Goal: Task Accomplishment & Management: Use online tool/utility

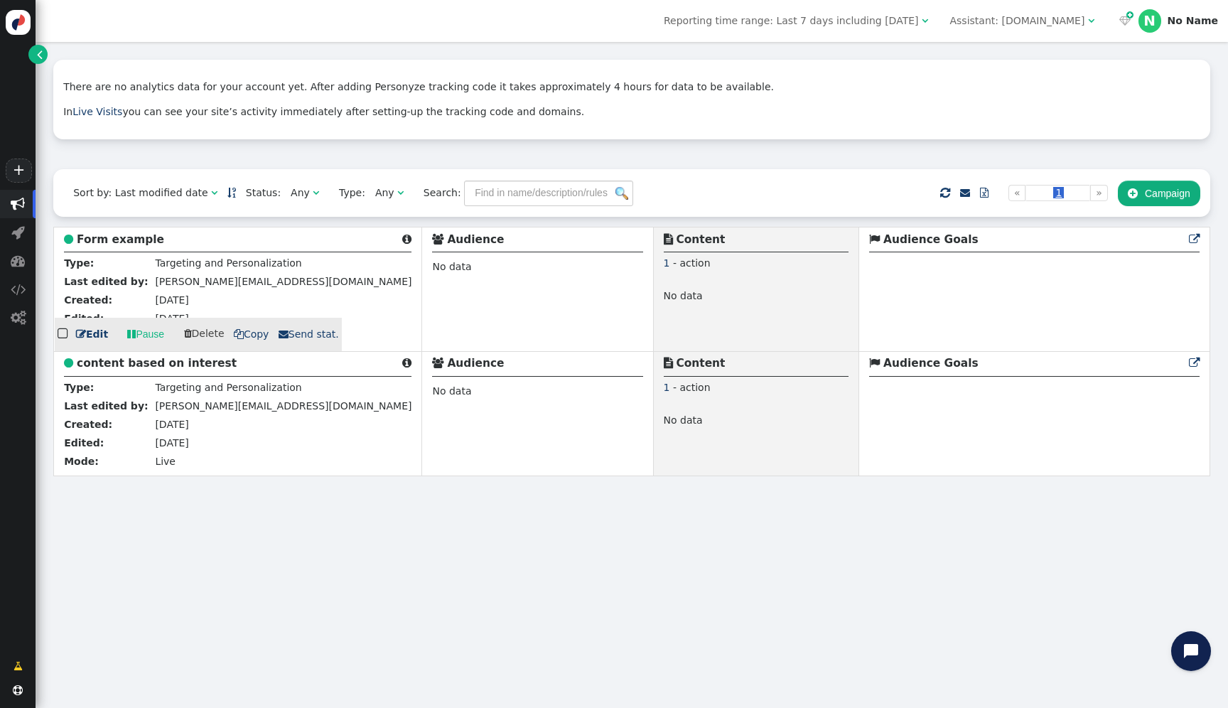
click at [136, 239] on b "Form example" at bounding box center [120, 239] width 87 height 13
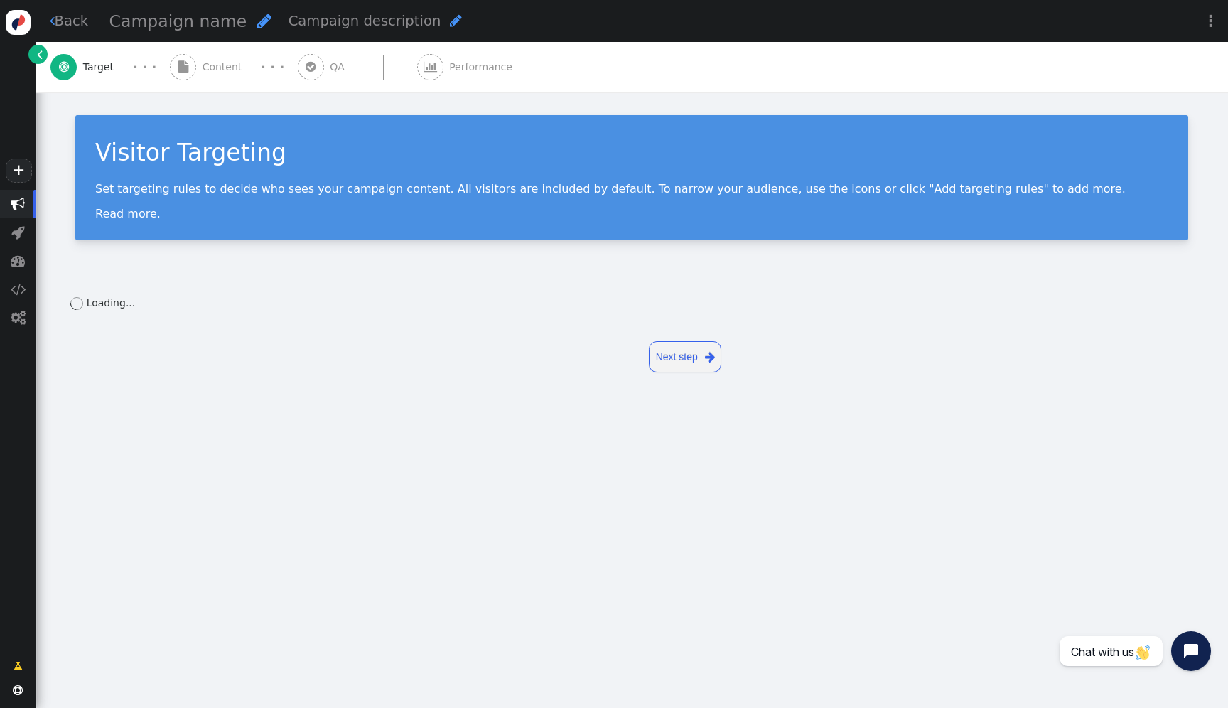
click at [196, 72] on div " Content" at bounding box center [209, 67] width 78 height 50
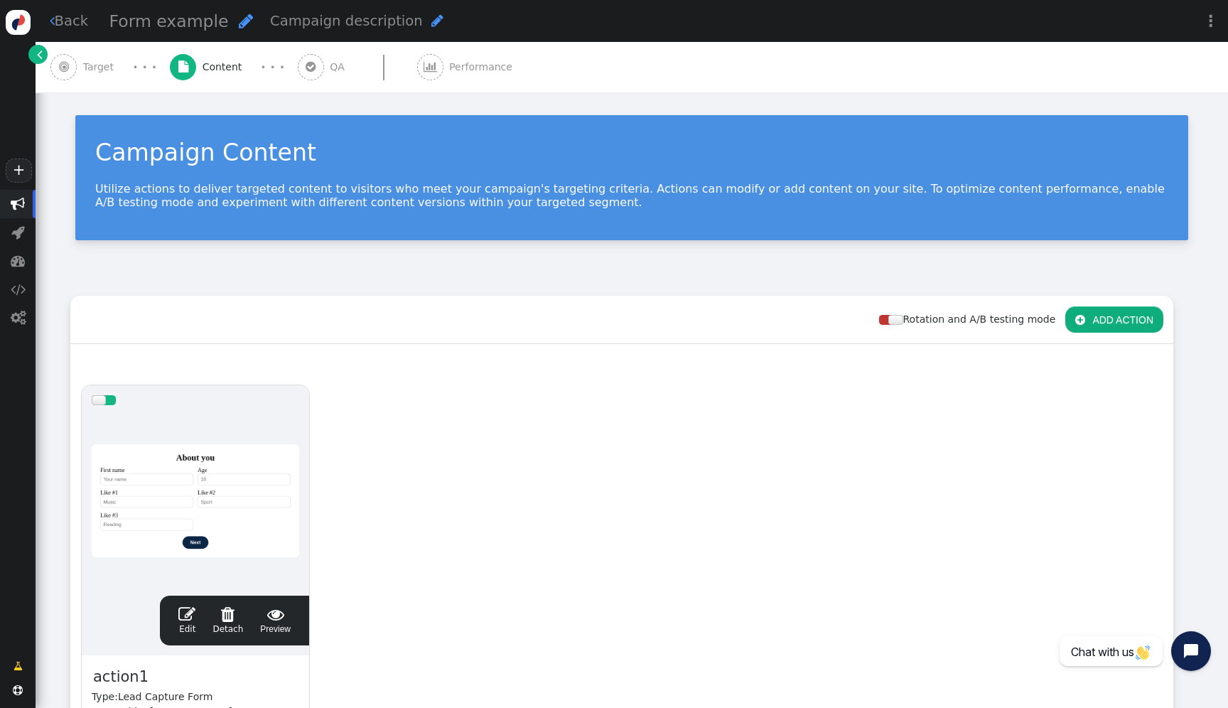
click at [309, 62] on span "" at bounding box center [311, 67] width 26 height 26
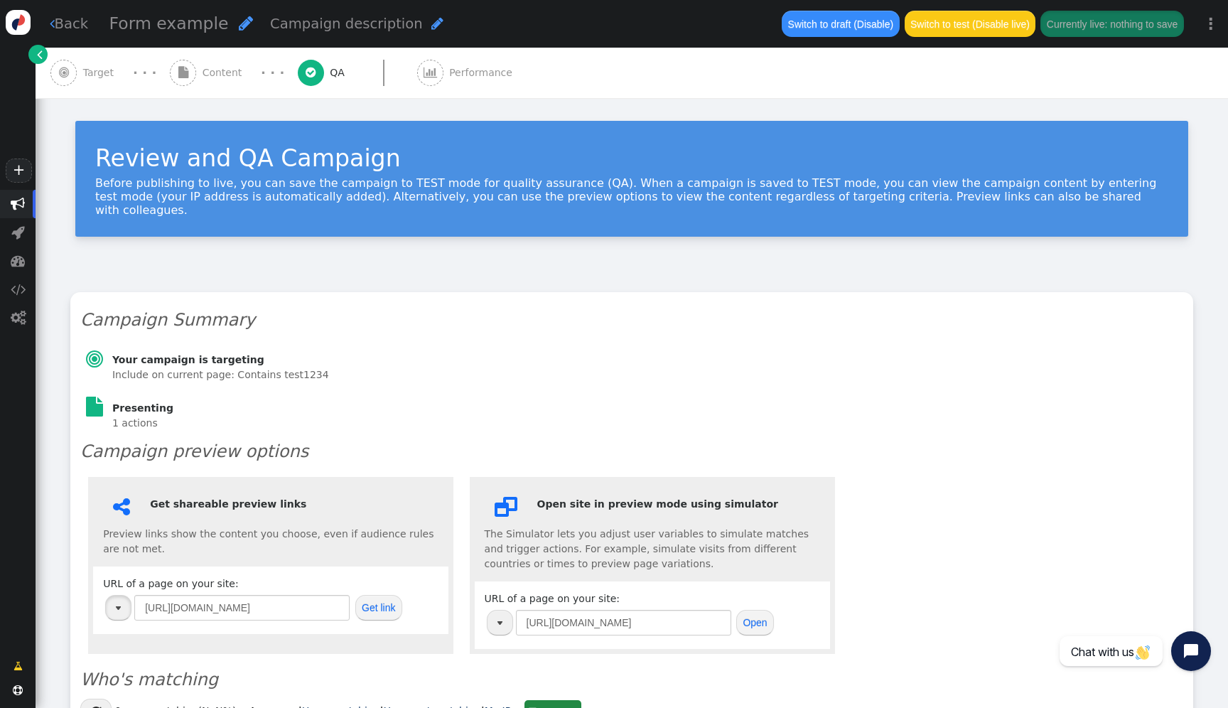
click at [126, 601] on button "button" at bounding box center [118, 608] width 26 height 26
click at [135, 657] on td "+ [URL][DOMAIN_NAME]" at bounding box center [70, 654] width 129 height 22
type input "[URL][DOMAIN_NAME]"
click at [381, 600] on button "Get link" at bounding box center [378, 608] width 47 height 26
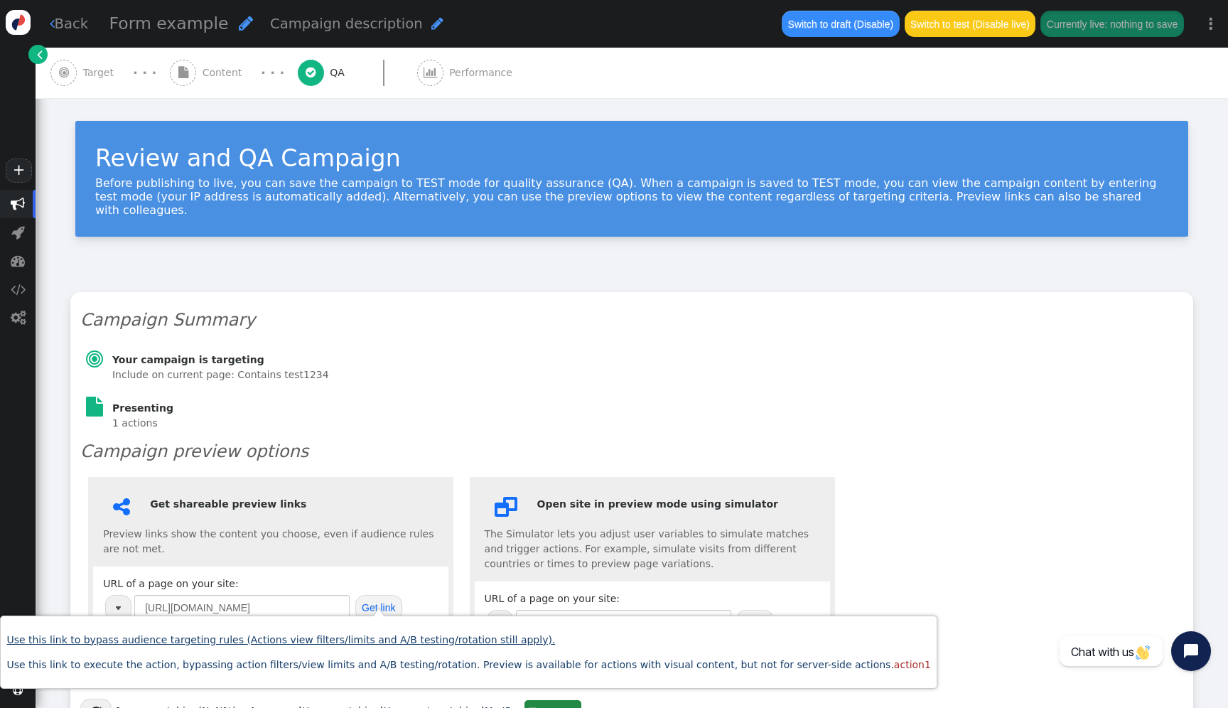
click at [347, 637] on link "Use this link to bypass audience targeting rules (Actions view filters/limits a…" at bounding box center [280, 639] width 548 height 11
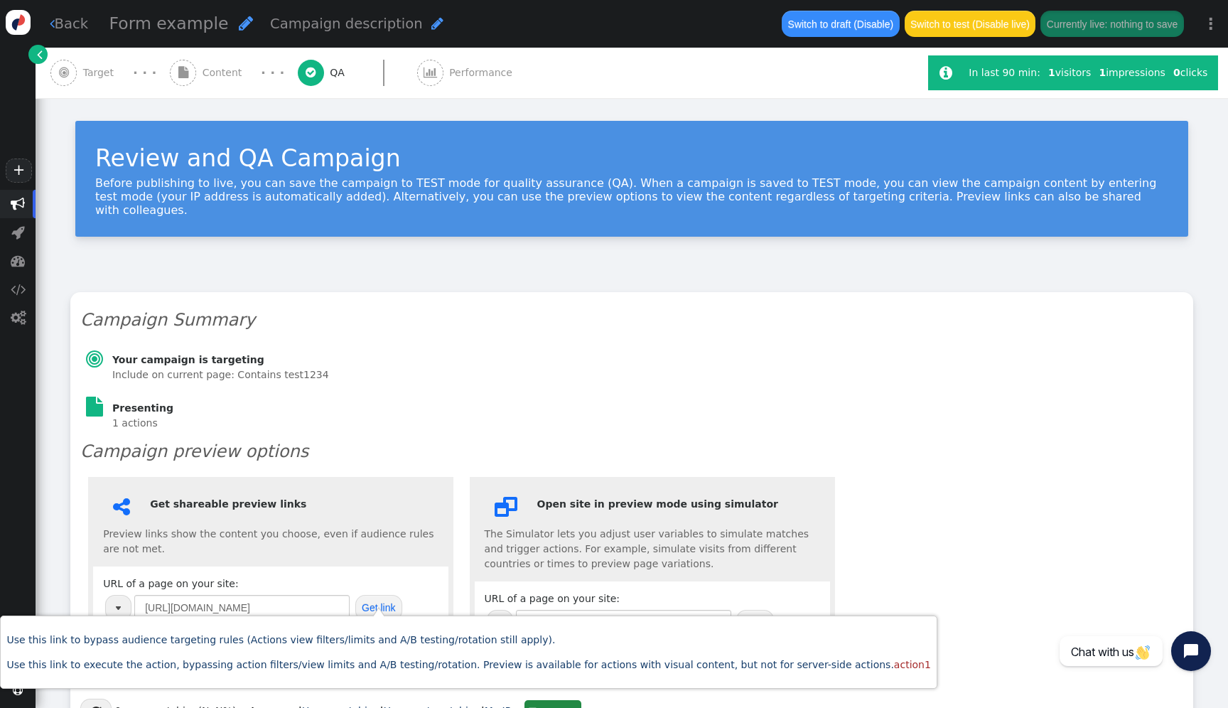
click at [205, 91] on div " Content" at bounding box center [209, 73] width 78 height 50
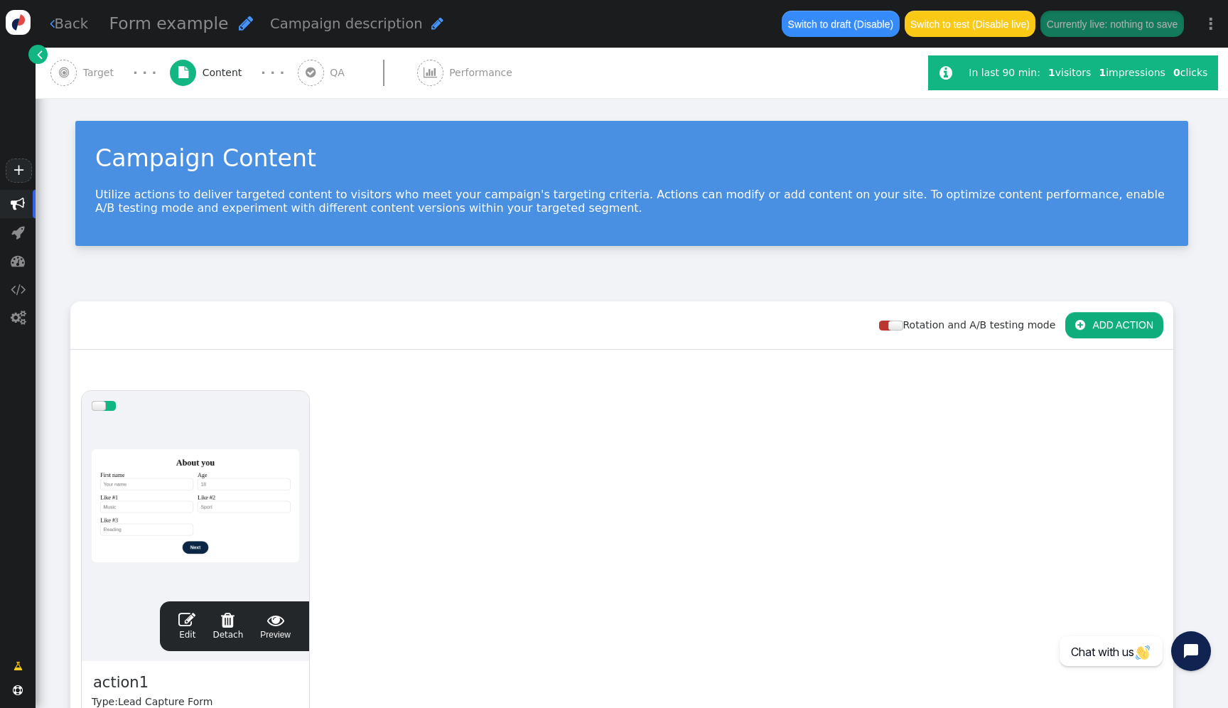
click at [230, 480] on div at bounding box center [195, 506] width 207 height 170
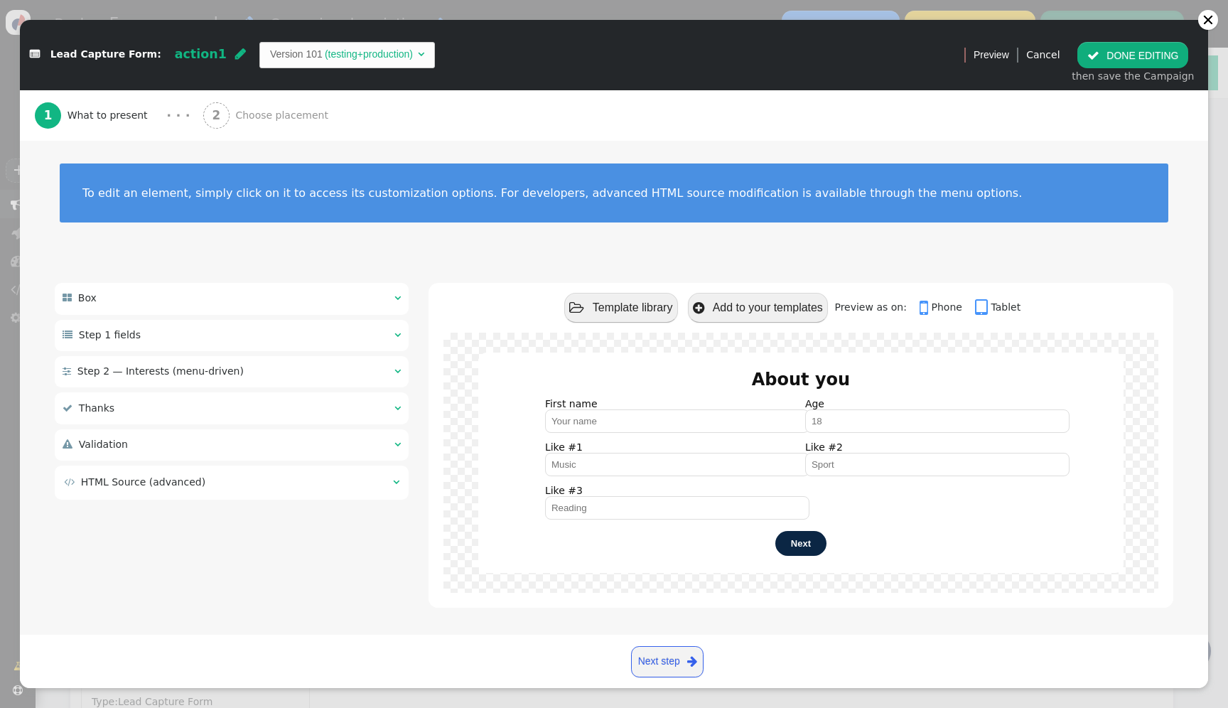
click at [651, 307] on button " Template library" at bounding box center [621, 307] width 114 height 29
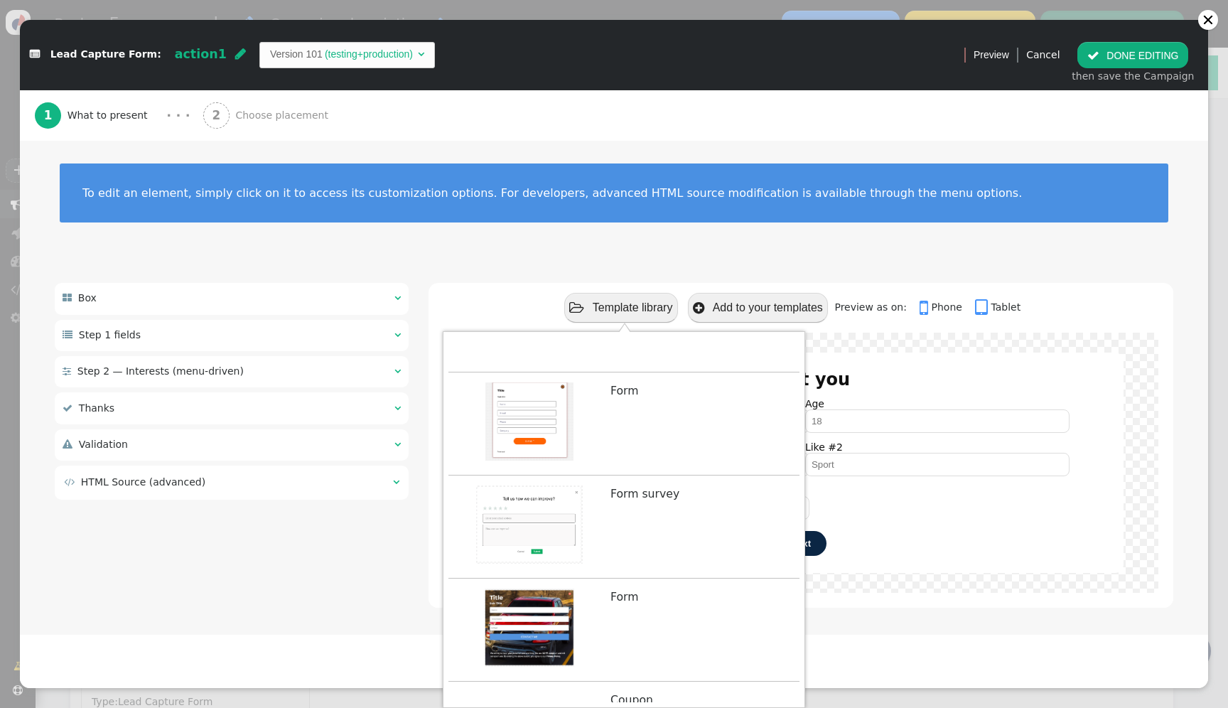
scroll to position [423, 0]
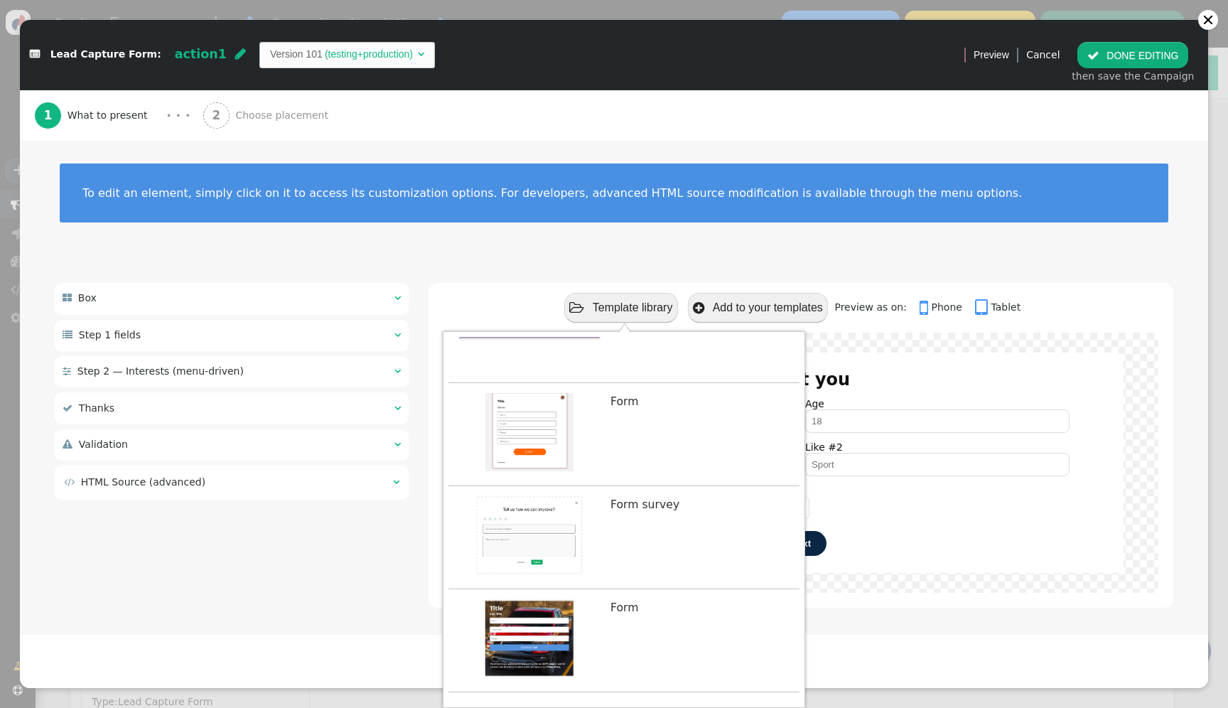
click at [372, 60] on td "(testing+production)" at bounding box center [369, 54] width 92 height 15
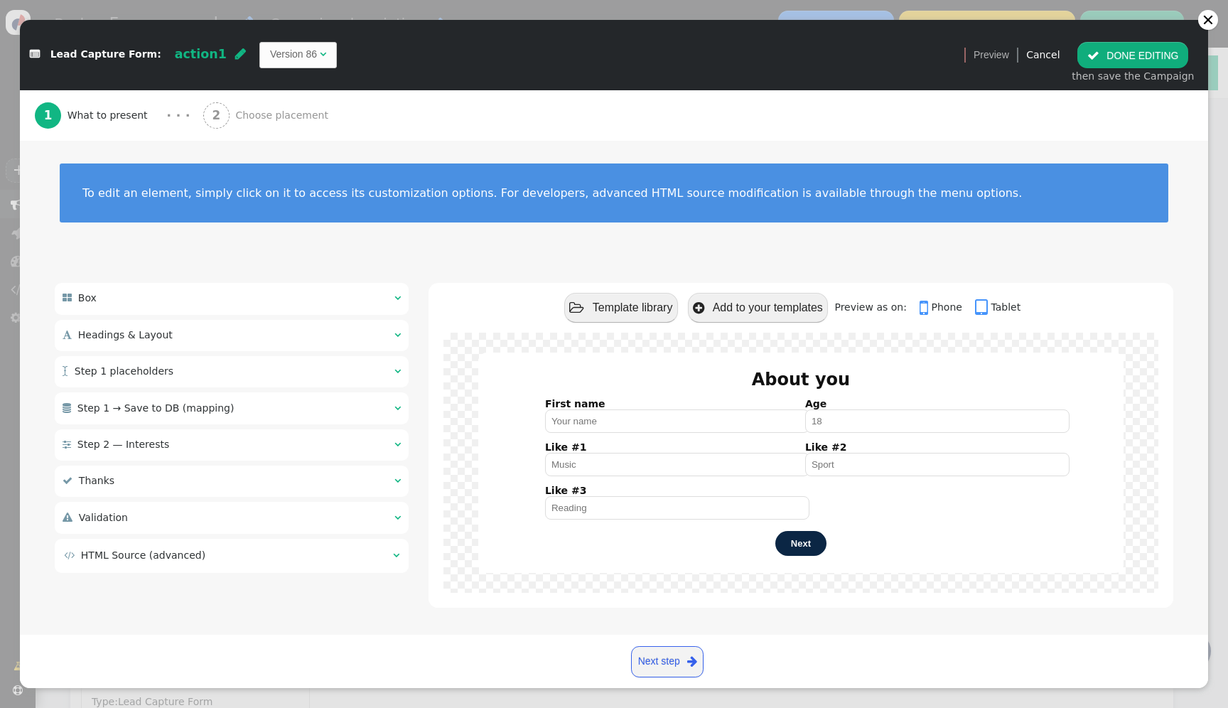
click at [373, 267] on div " Box    Headings & Layout    Step 1 placeholders    Step 1 → Save to …" at bounding box center [614, 445] width 1188 height 364
click at [320, 53] on span "" at bounding box center [323, 54] width 6 height 10
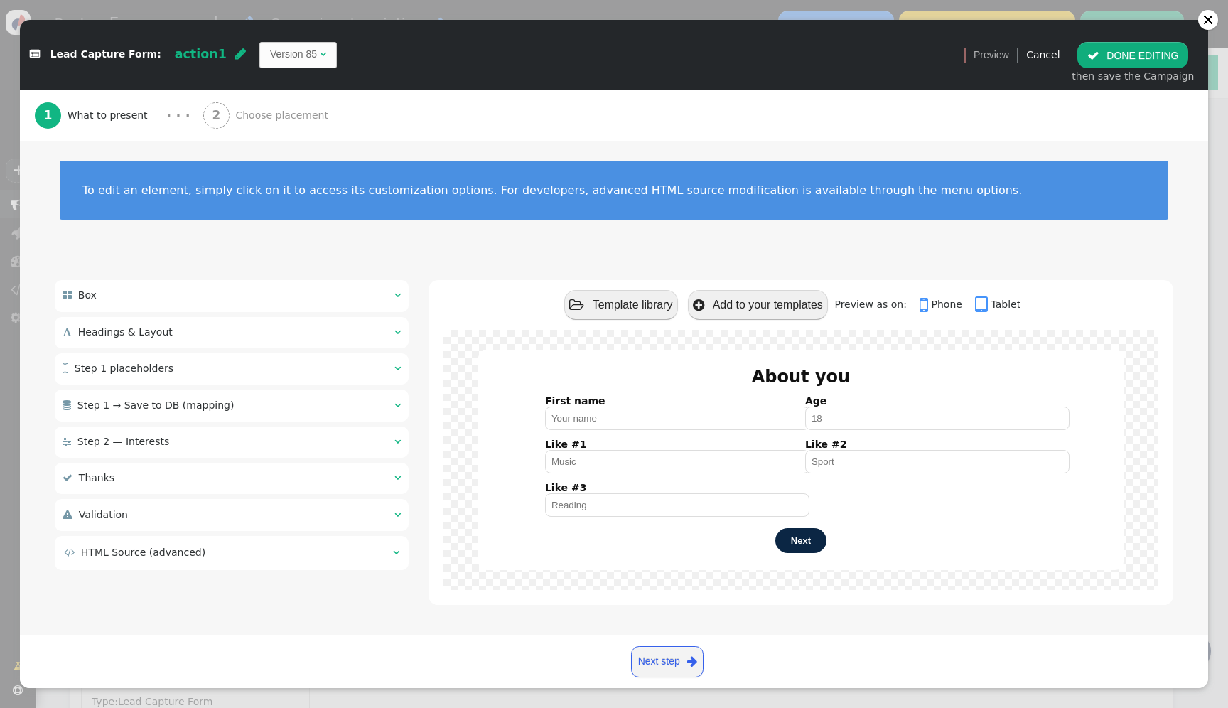
click at [559, 499] on input "Like #3" at bounding box center [677, 504] width 264 height 23
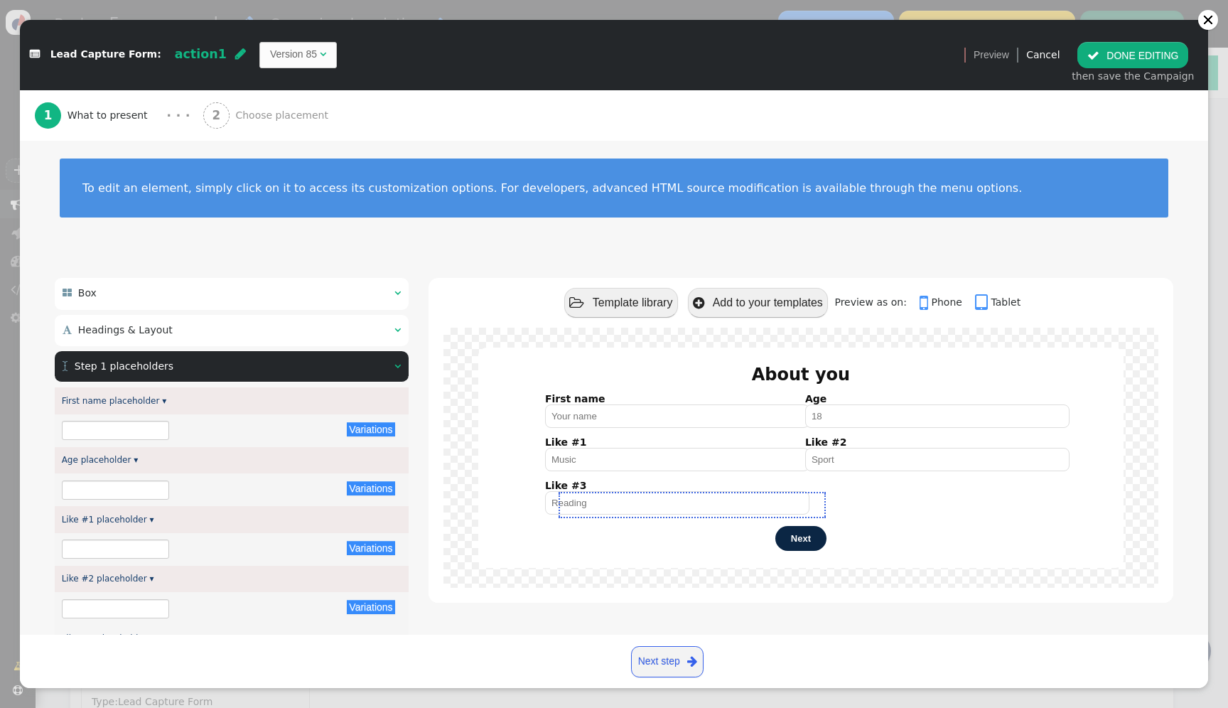
type input "Your name"
type input "18"
type input "Music"
type input "Sport"
type input "Reading"
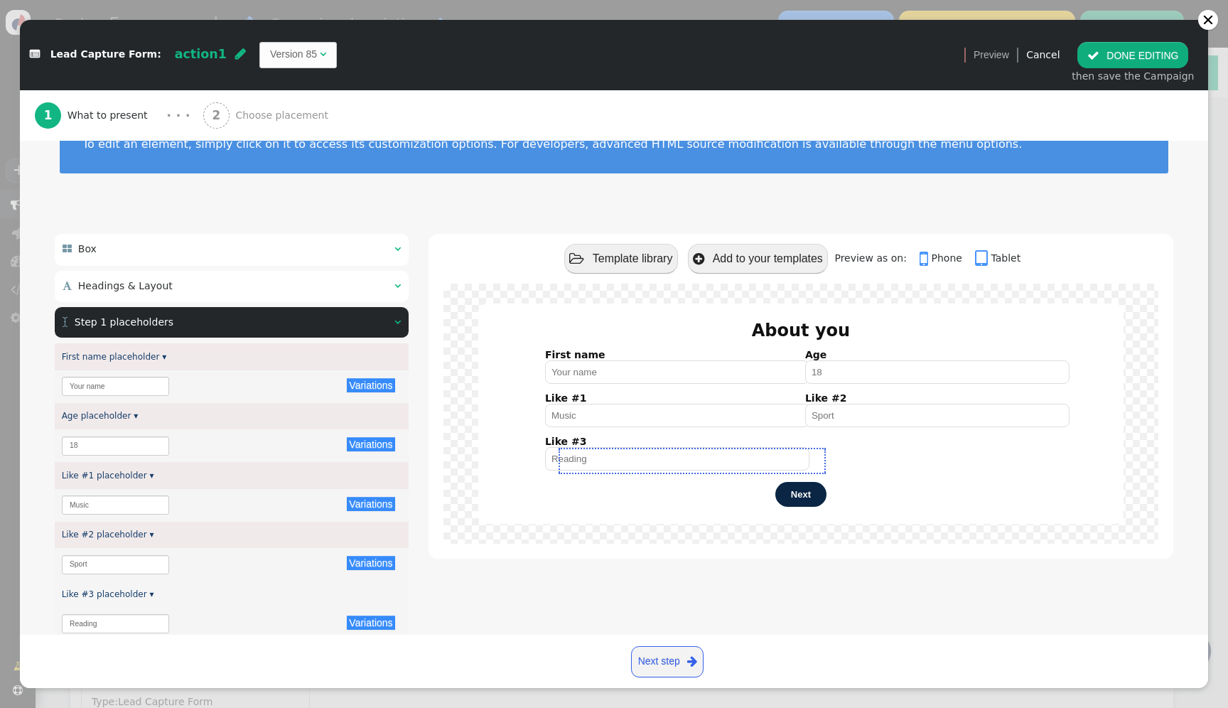
scroll to position [274, 0]
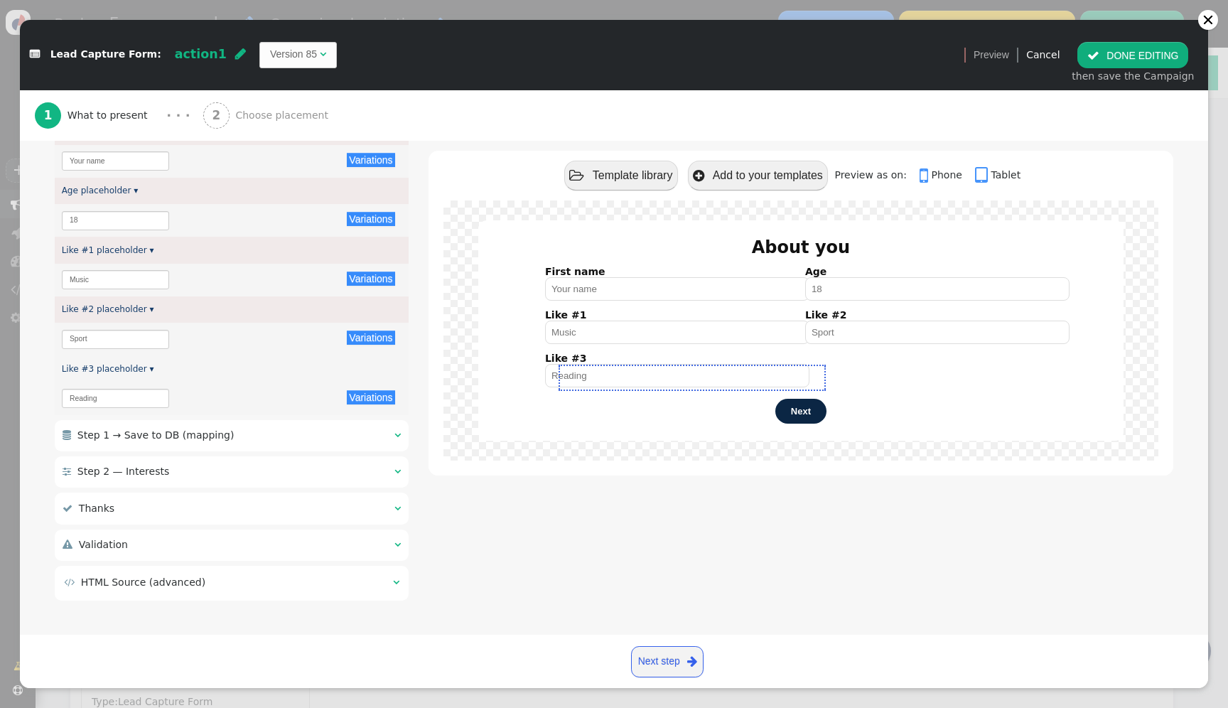
click at [319, 595] on div " HTML Source (advanced) " at bounding box center [232, 582] width 354 height 34
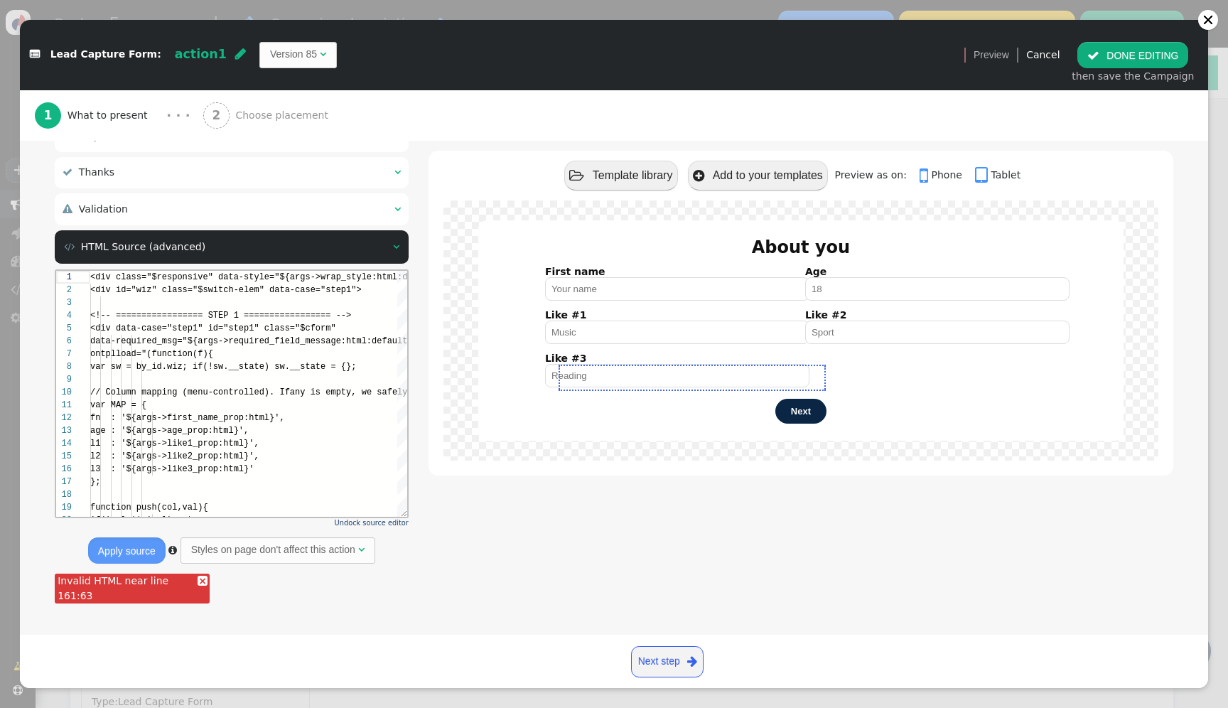
scroll to position [90, 0]
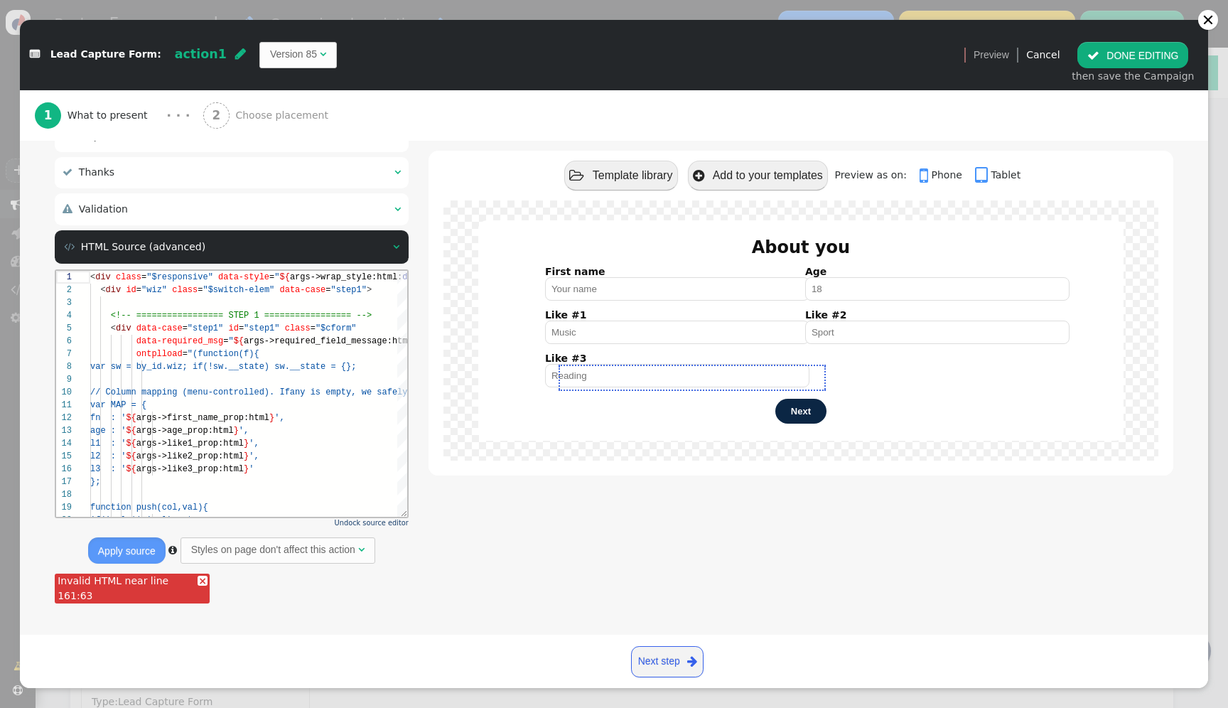
click at [197, 581] on link "×" at bounding box center [202, 580] width 10 height 10
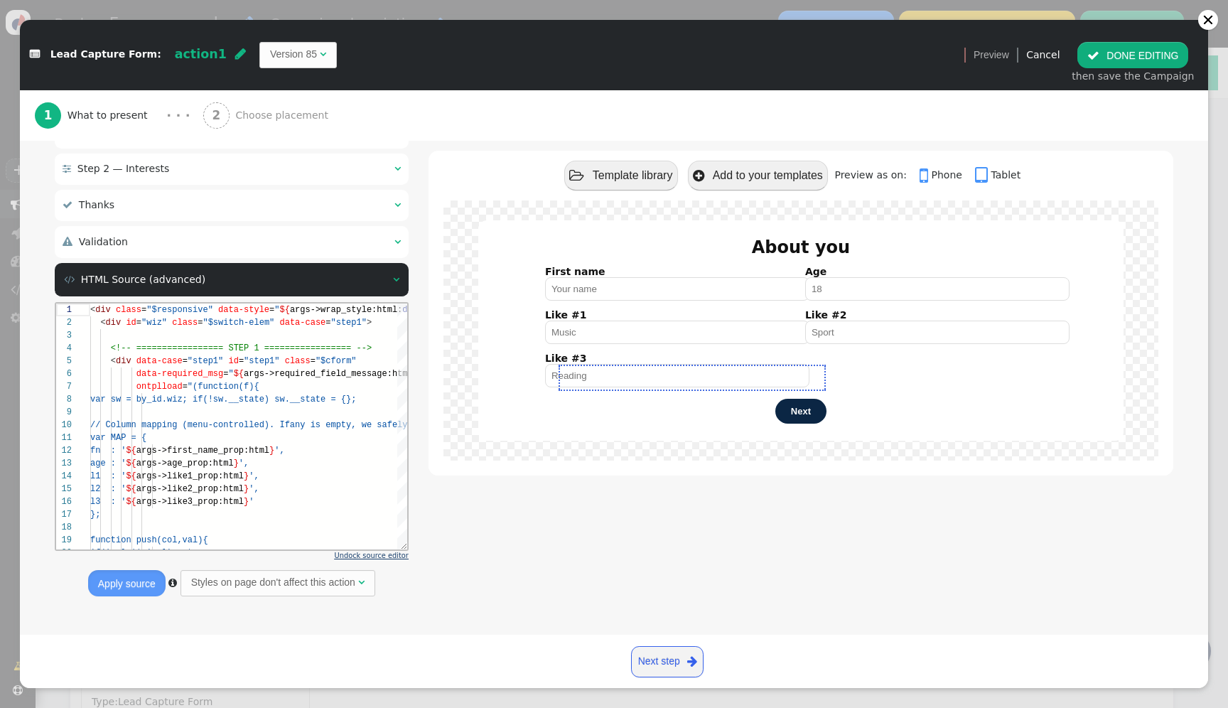
click at [369, 559] on span "Undock source editor" at bounding box center [372, 555] width 74 height 8
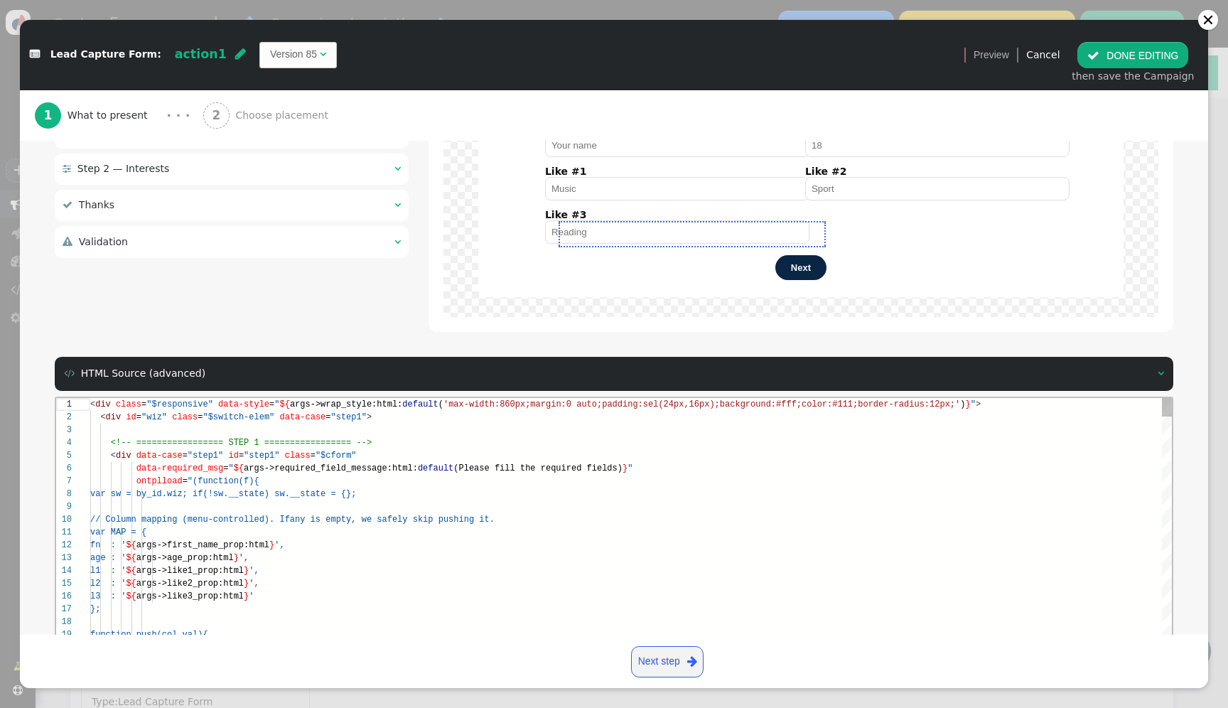
scroll to position [90, 0]
click at [270, 57] on td "Version 85" at bounding box center [293, 54] width 47 height 15
click at [276, 55] on td "Version 88" at bounding box center [293, 54] width 47 height 15
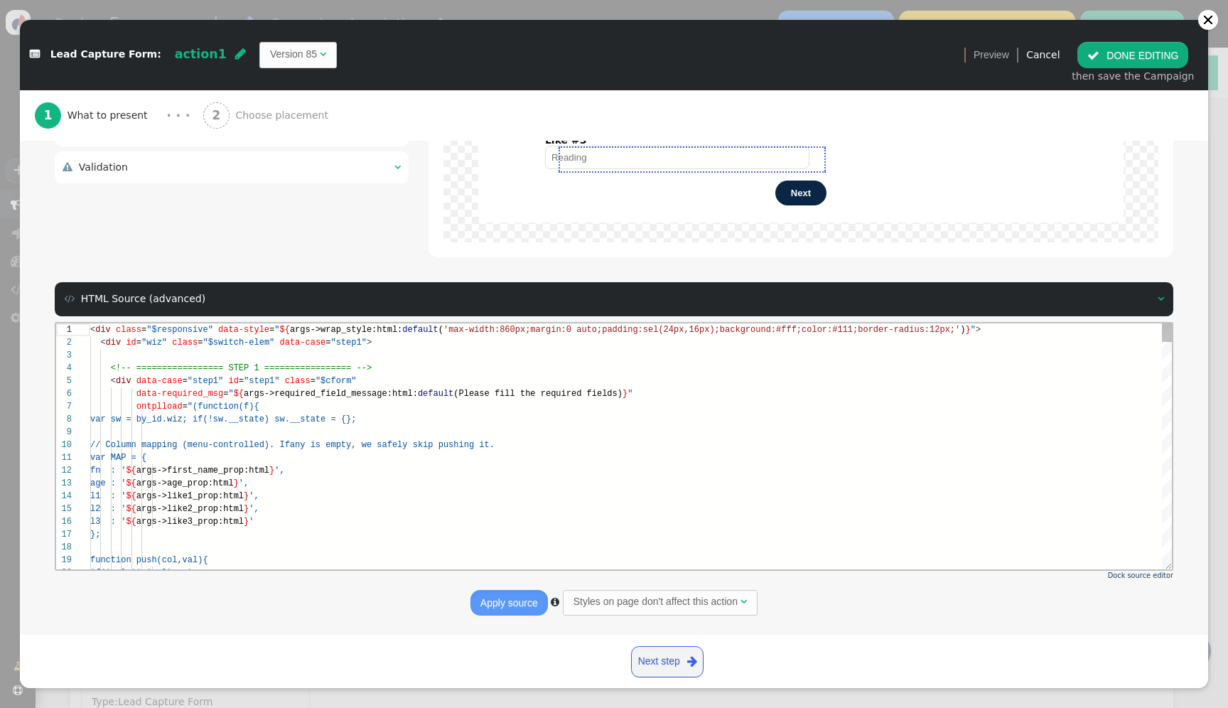
type textarea "var MAP = { fn : '${args->first_name_prop:html}', age : '${args->age_prop:html}…"
drag, startPoint x: 263, startPoint y: 497, endPoint x: 238, endPoint y: 497, distance: 24.9
drag, startPoint x: 234, startPoint y: 497, endPoint x: 261, endPoint y: 496, distance: 27.0
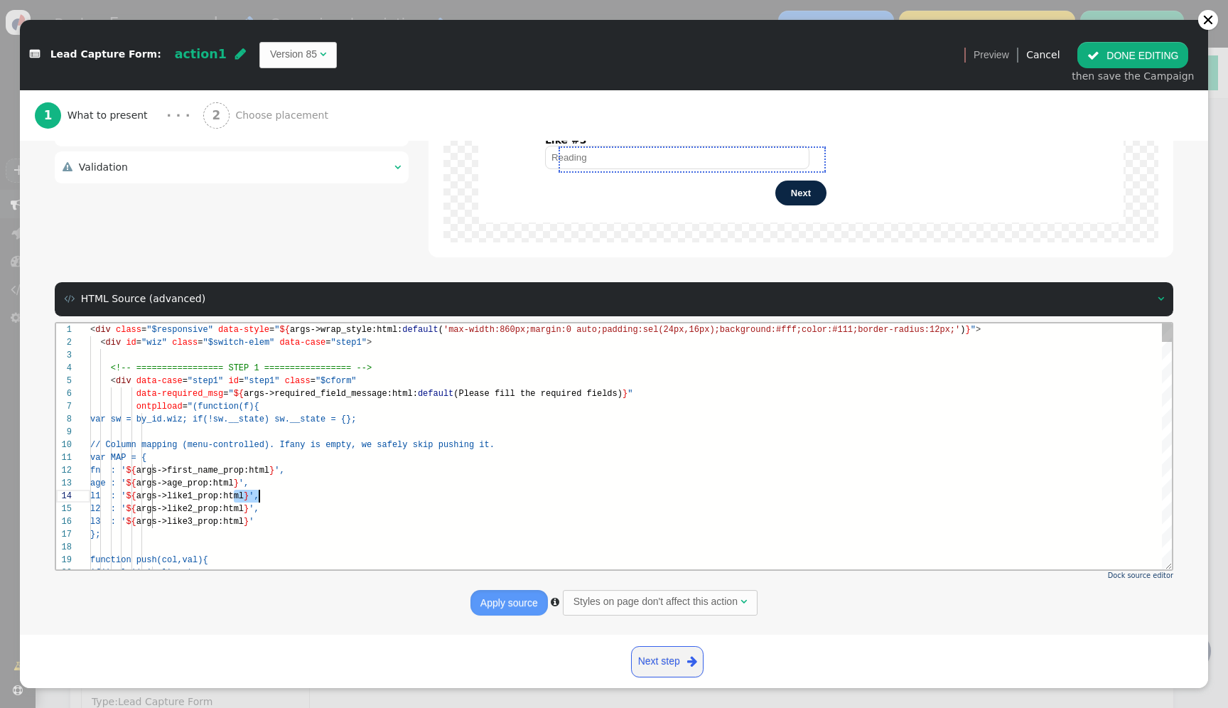
scroll to position [13, 261]
click at [448, 474] on div "fn : ' ${ args->first_name_prop:html } '," at bounding box center [630, 469] width 1081 height 13
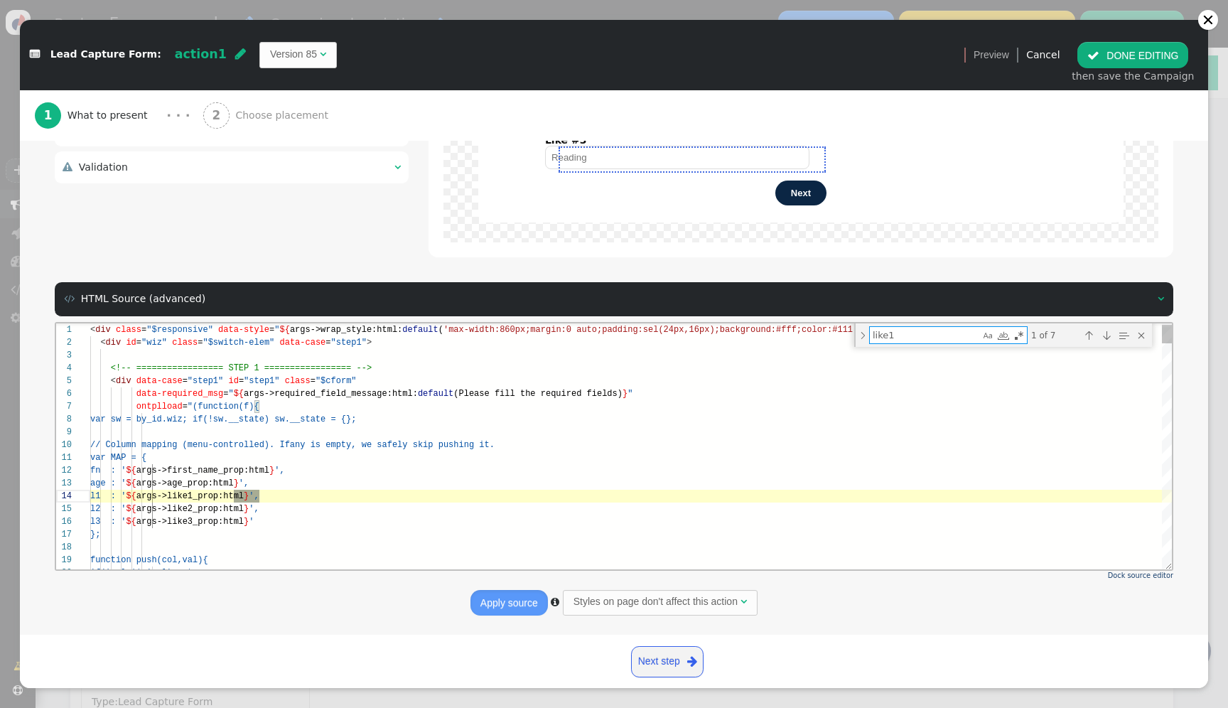
scroll to position [13, 169]
type textarea "like1"
click at [1121, 332] on div "Find in Selection (⌥⌘L)" at bounding box center [1123, 335] width 16 height 16
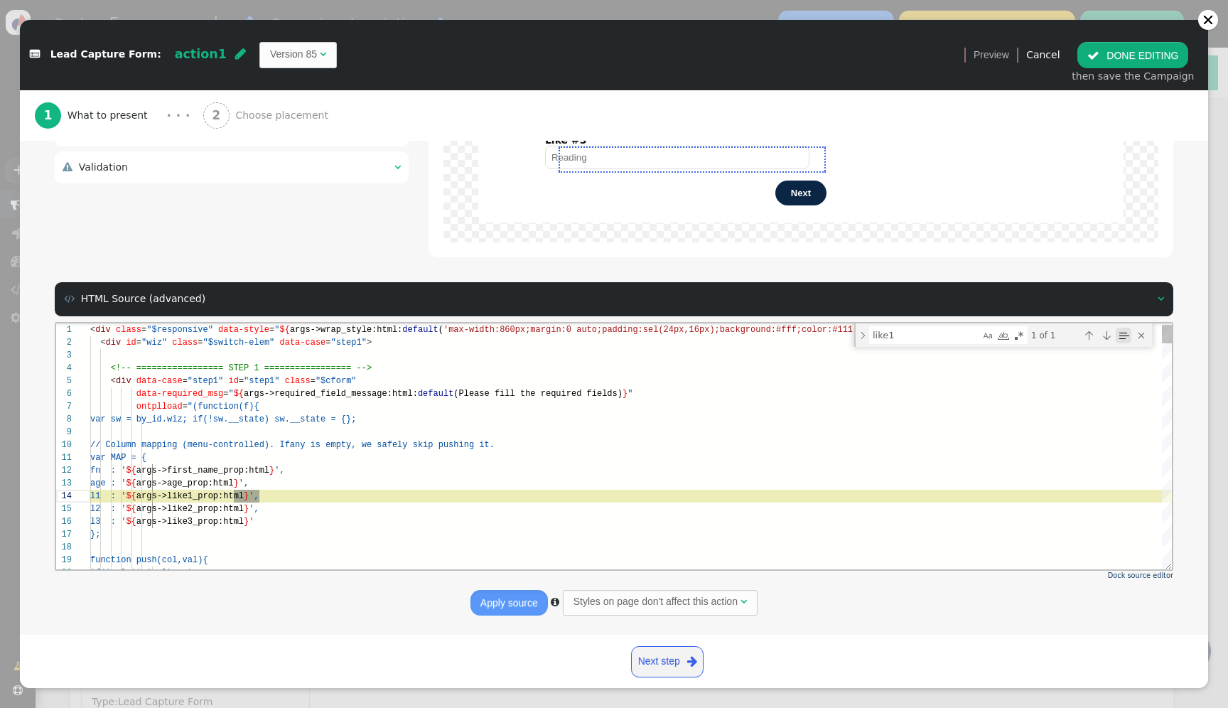
click at [1121, 332] on div "Find in Selection (⌥⌘L)" at bounding box center [1123, 335] width 16 height 16
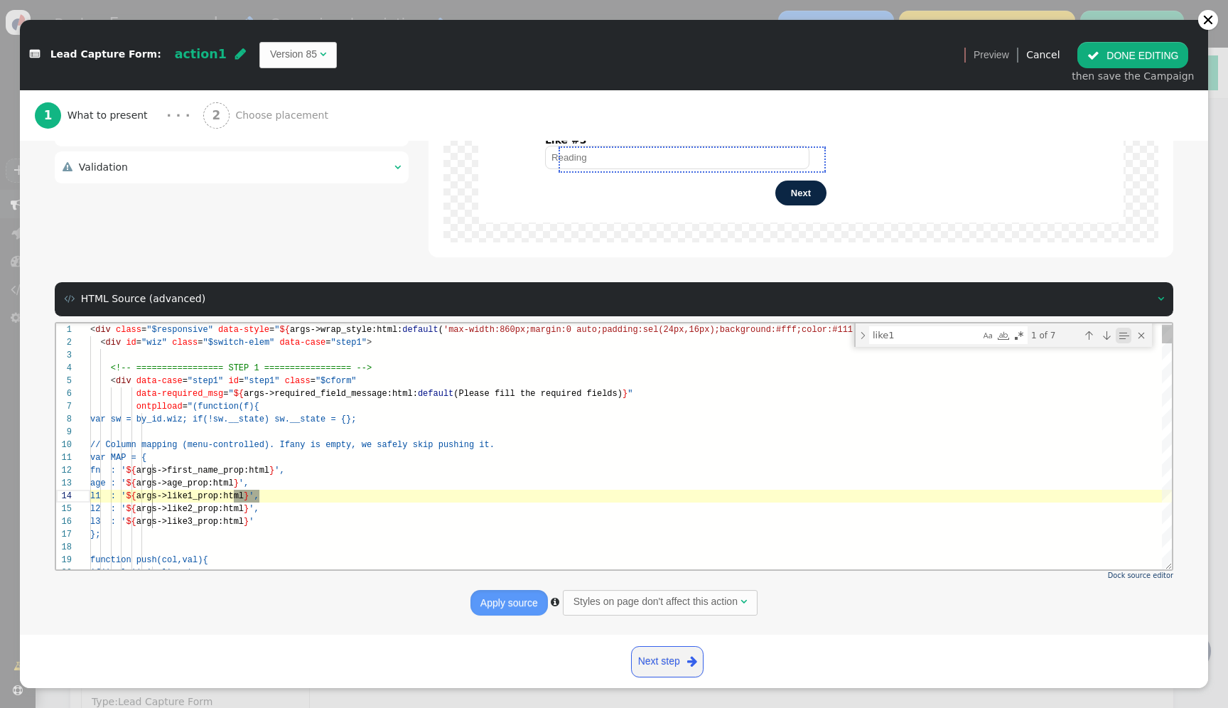
click at [1121, 332] on div "Find in Selection (⌥⌘L)" at bounding box center [1123, 335] width 16 height 16
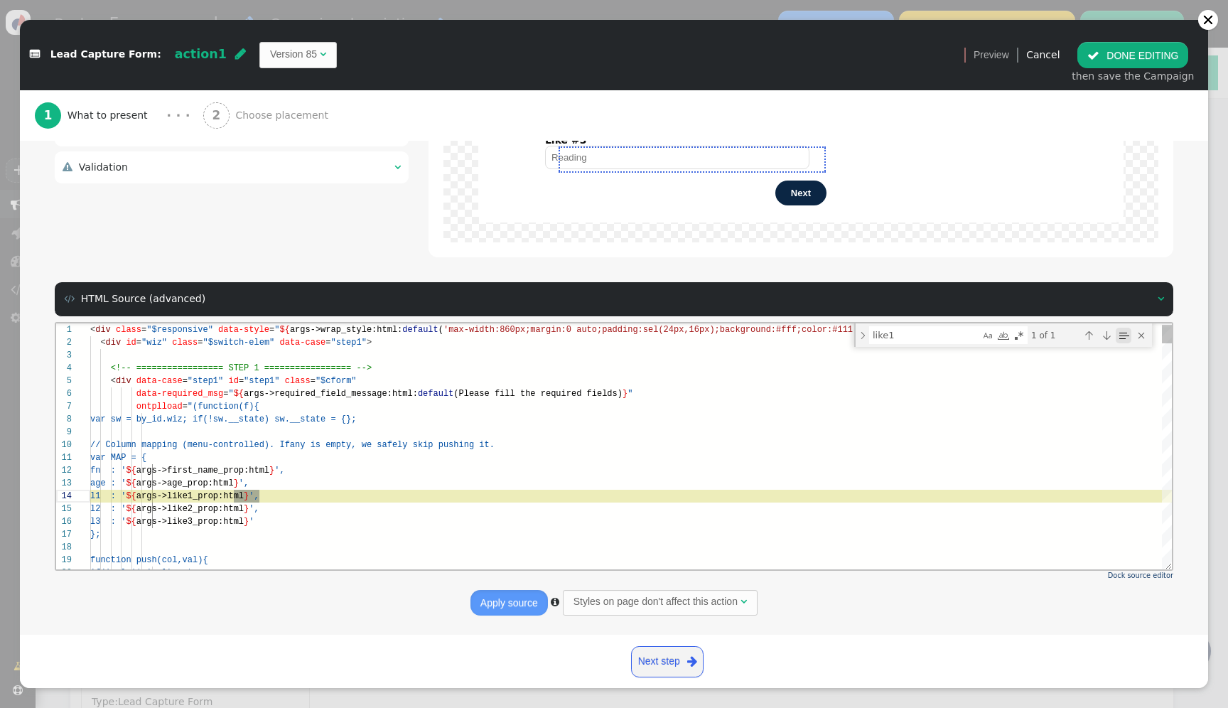
click at [1121, 332] on div "Find in Selection (⌥⌘L)" at bounding box center [1123, 335] width 16 height 16
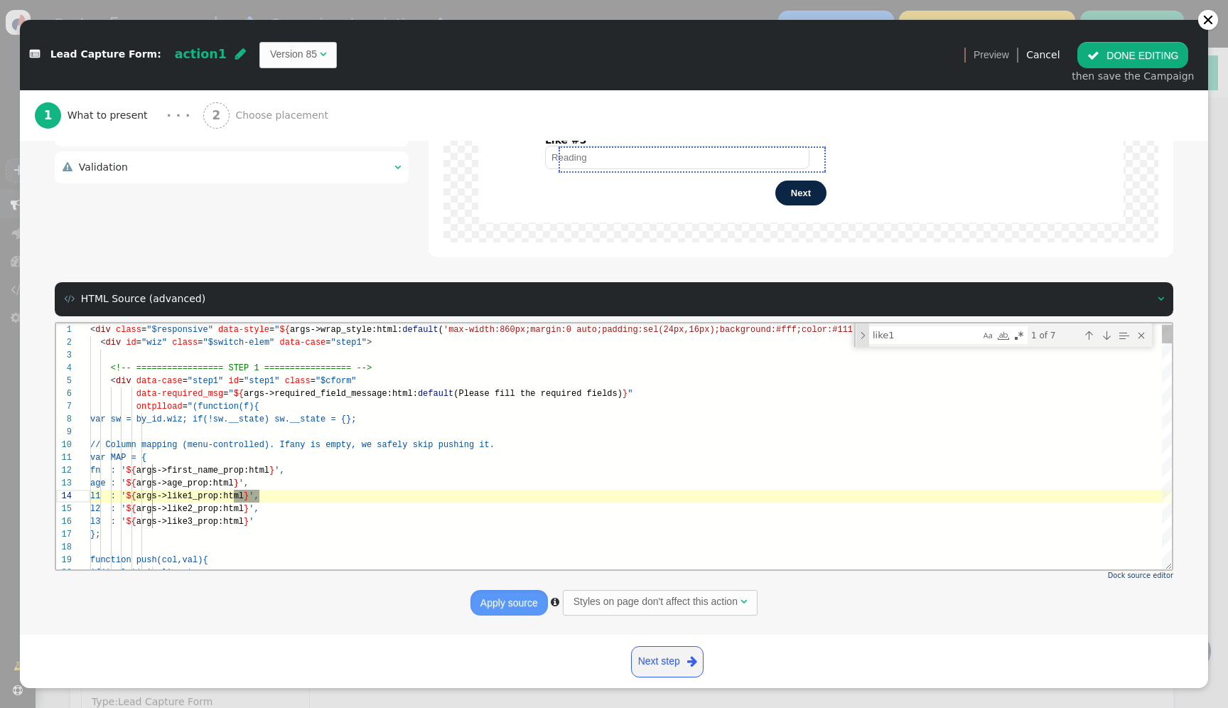
click at [864, 331] on div "Toggle Replace" at bounding box center [862, 334] width 13 height 23
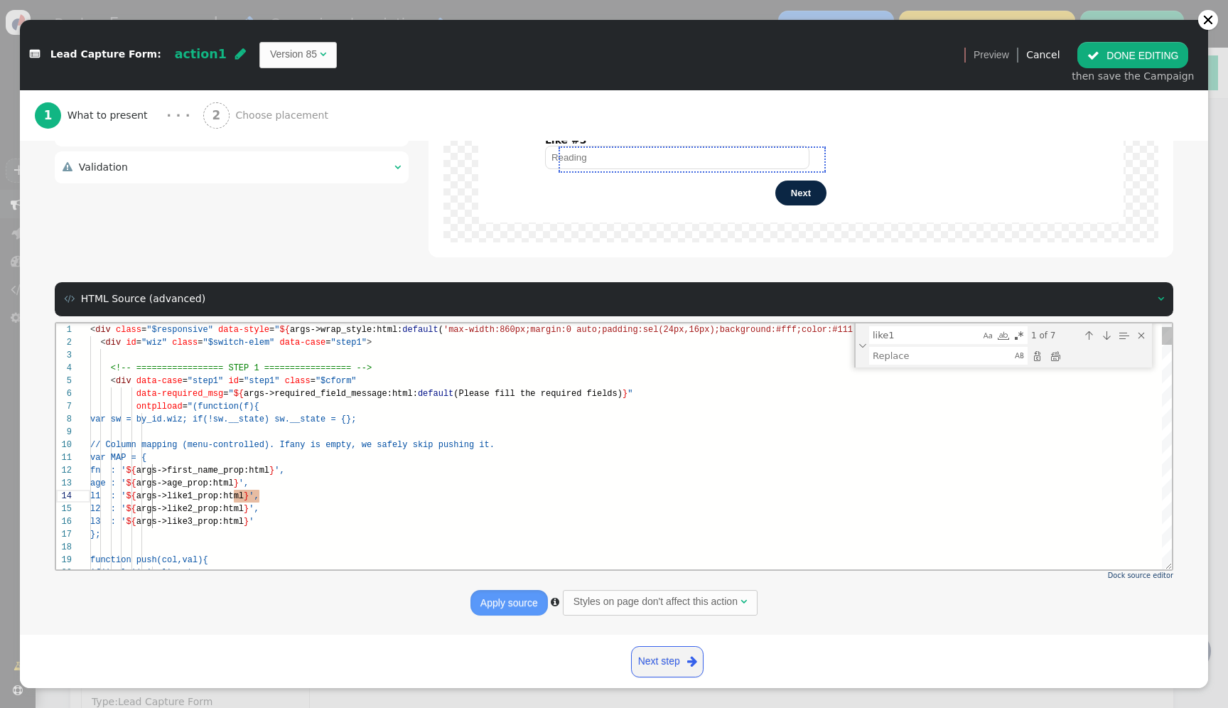
click at [890, 353] on textarea "Replace" at bounding box center [941, 355] width 143 height 16
type textarea "wewewewew"
click at [1038, 350] on div "Replace (Enter)" at bounding box center [1037, 355] width 16 height 16
type textarea "var age = (f.querySelector('#age') || {}).value.trim(); var l1 = (f.querySelect…"
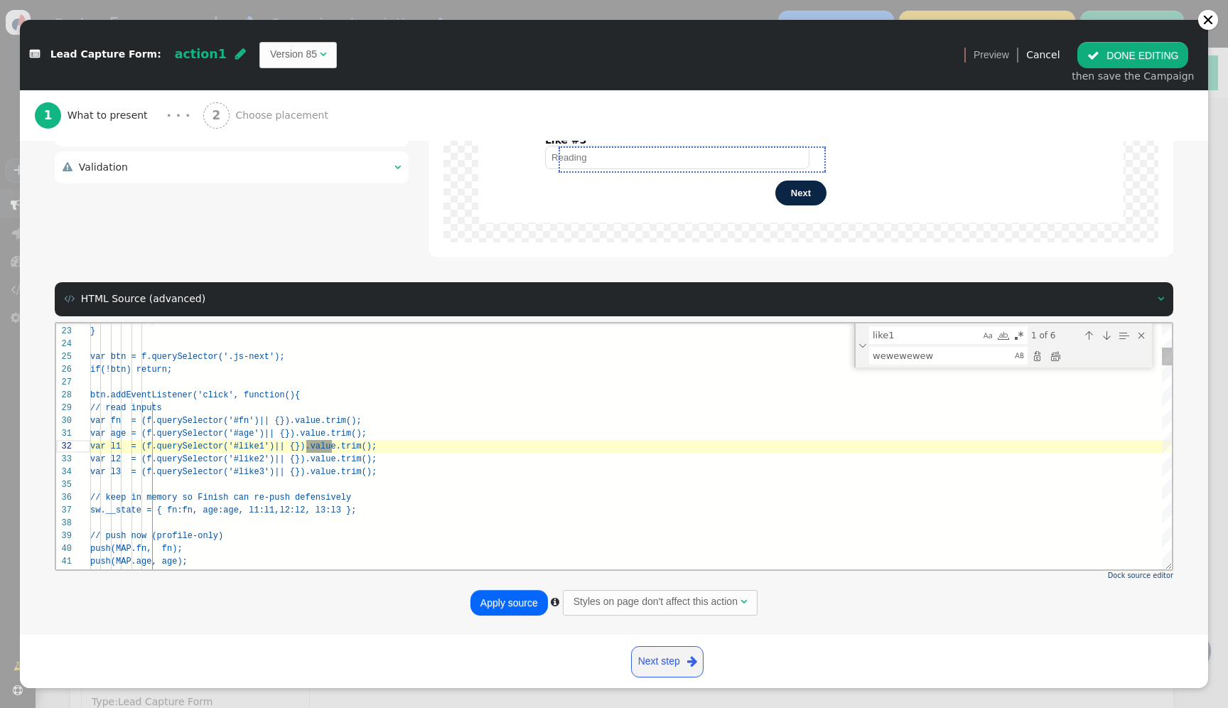
scroll to position [13, 358]
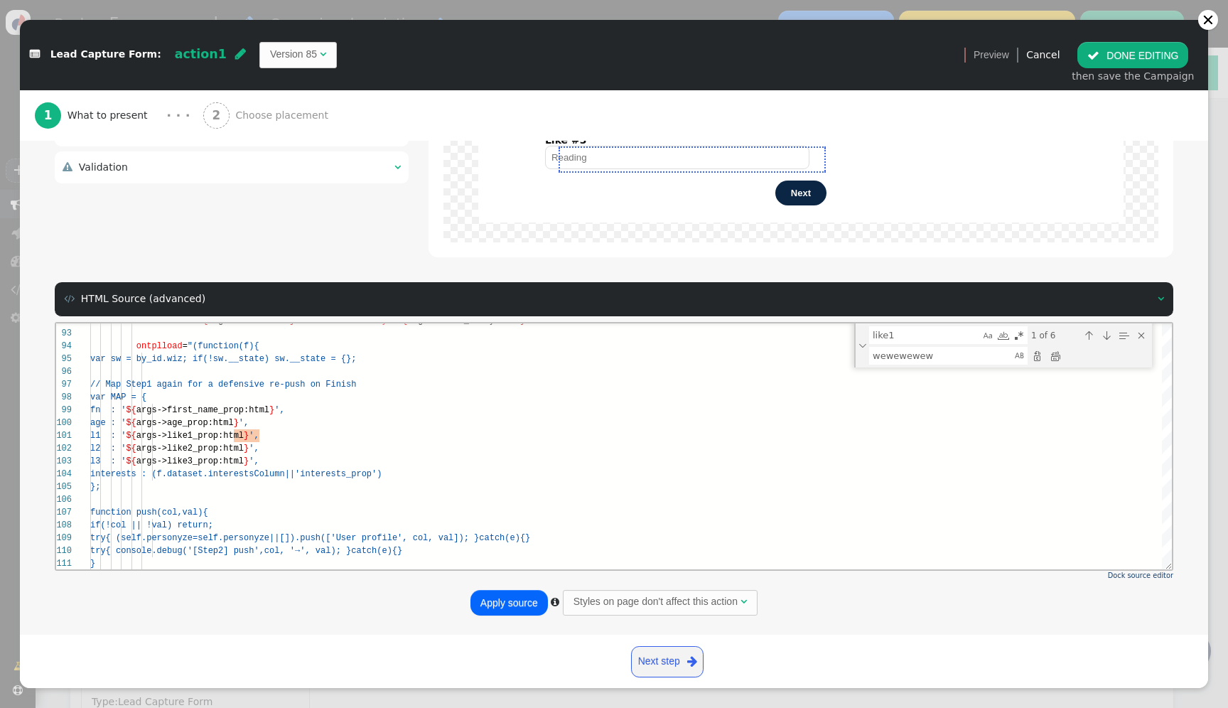
click at [1107, 61] on button " DONE EDITING" at bounding box center [1132, 55] width 111 height 26
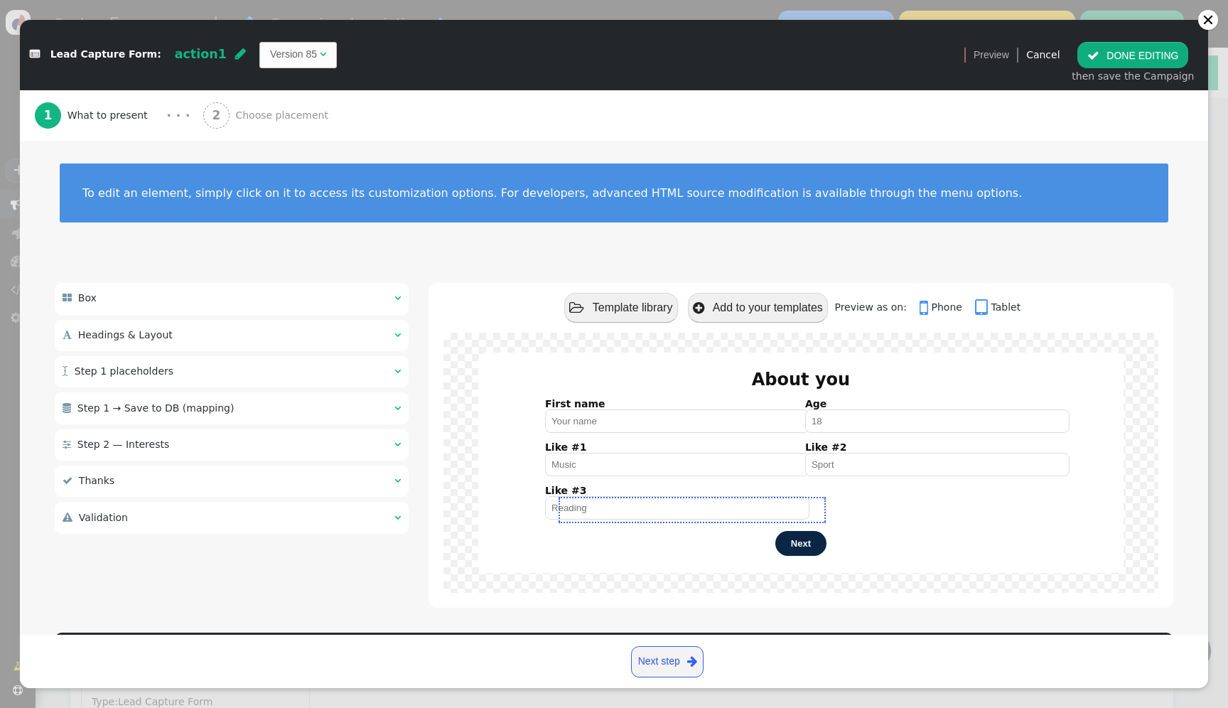
scroll to position [0, 0]
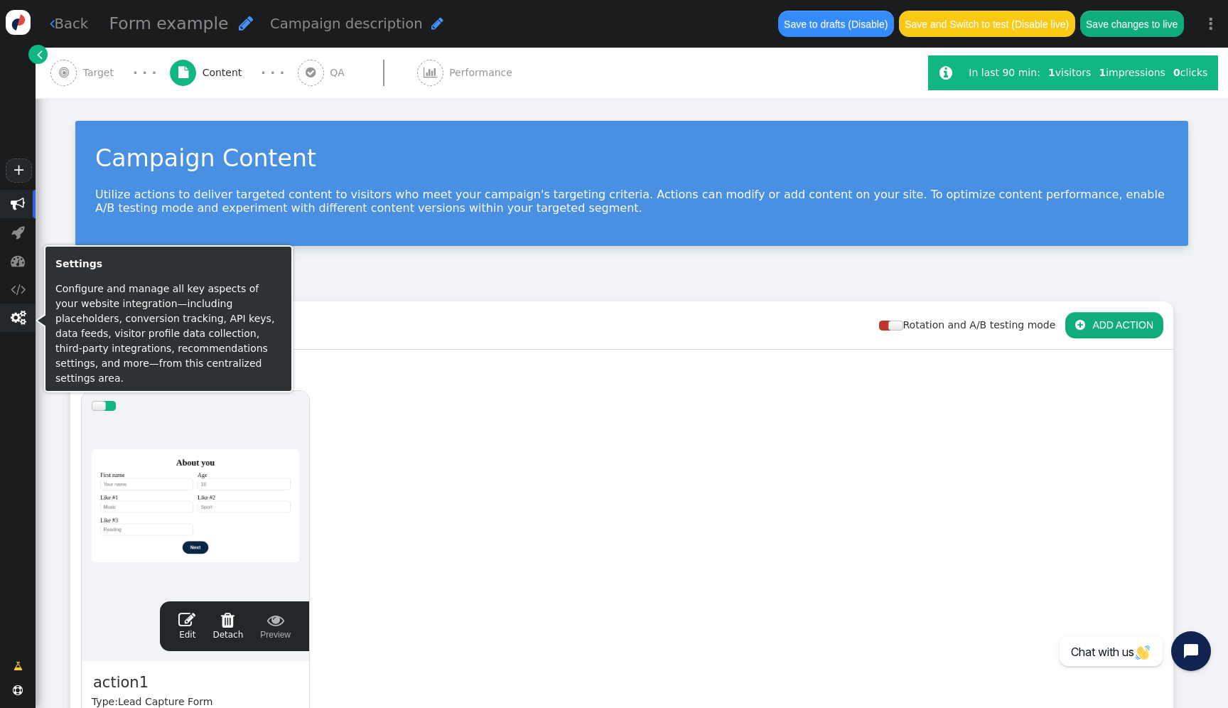
click at [24, 323] on span "" at bounding box center [18, 317] width 15 height 14
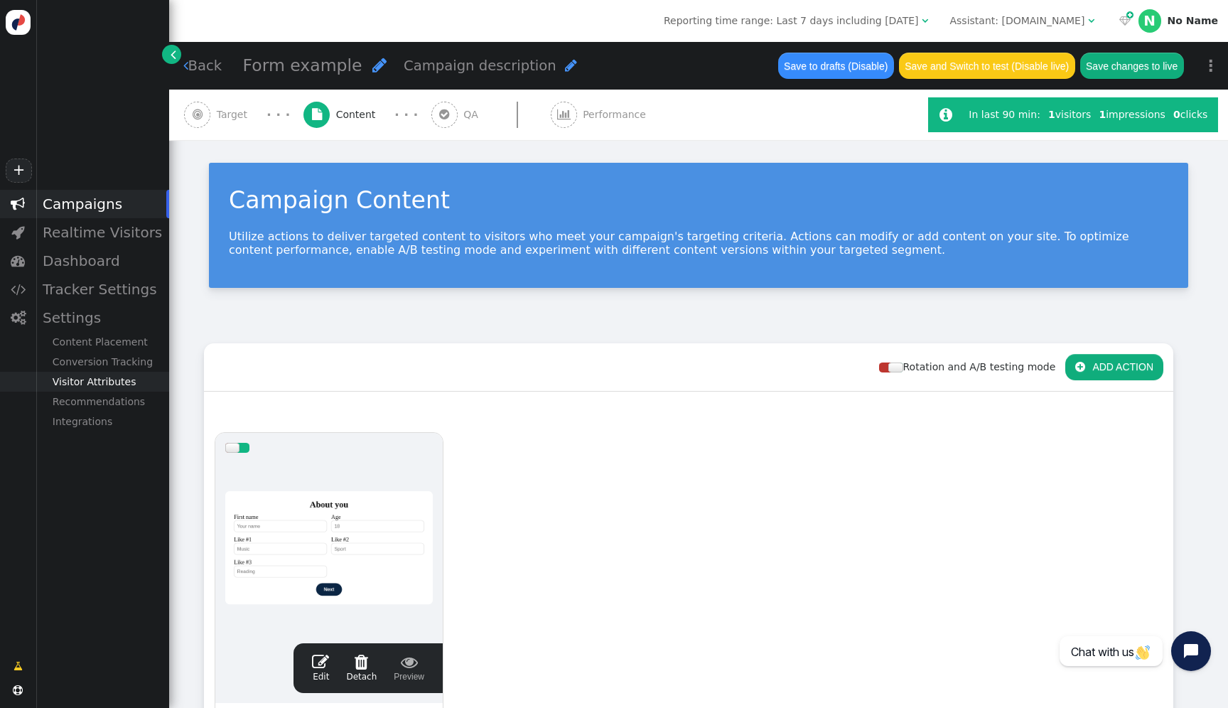
click at [123, 379] on div "Visitor Attributes" at bounding box center [103, 382] width 134 height 20
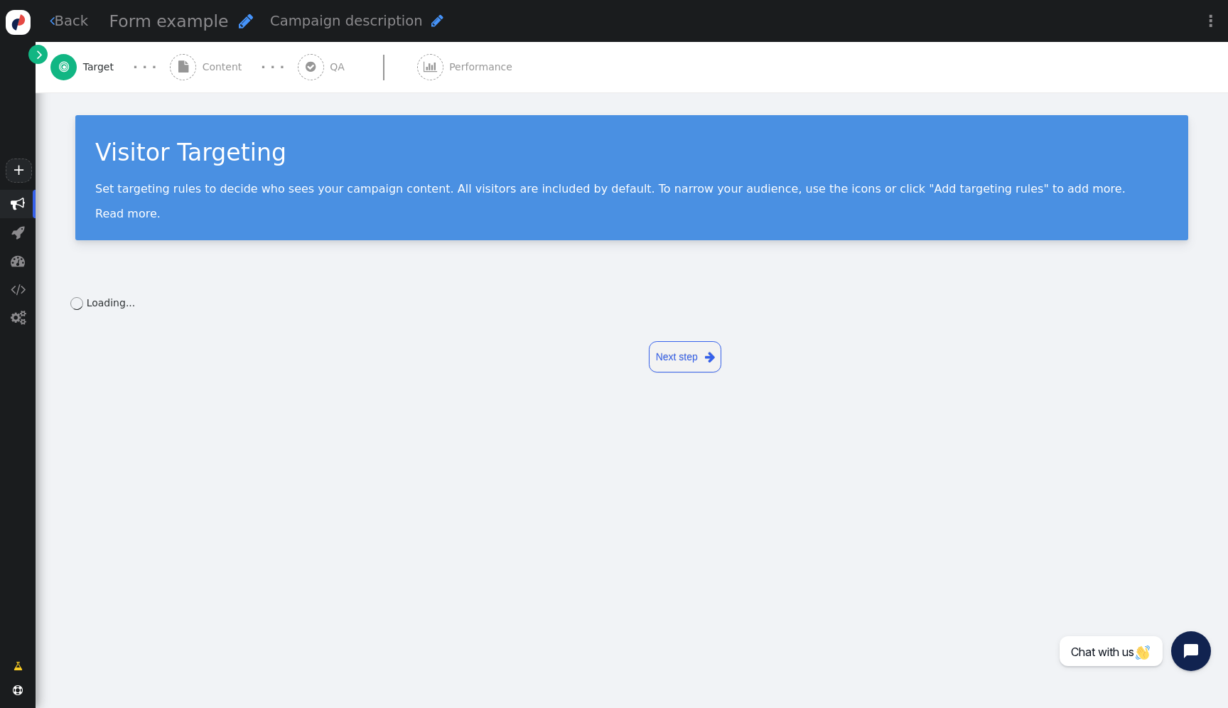
click at [213, 90] on div " Content" at bounding box center [209, 67] width 78 height 50
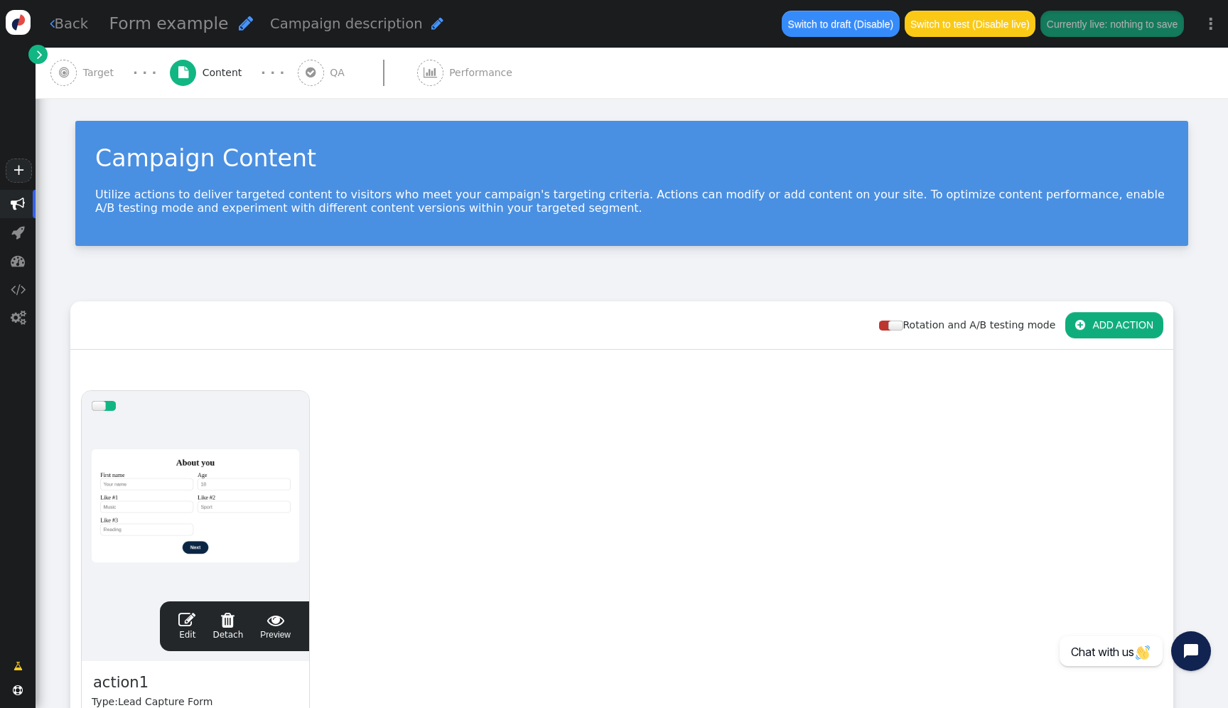
click at [232, 461] on div at bounding box center [195, 506] width 207 height 170
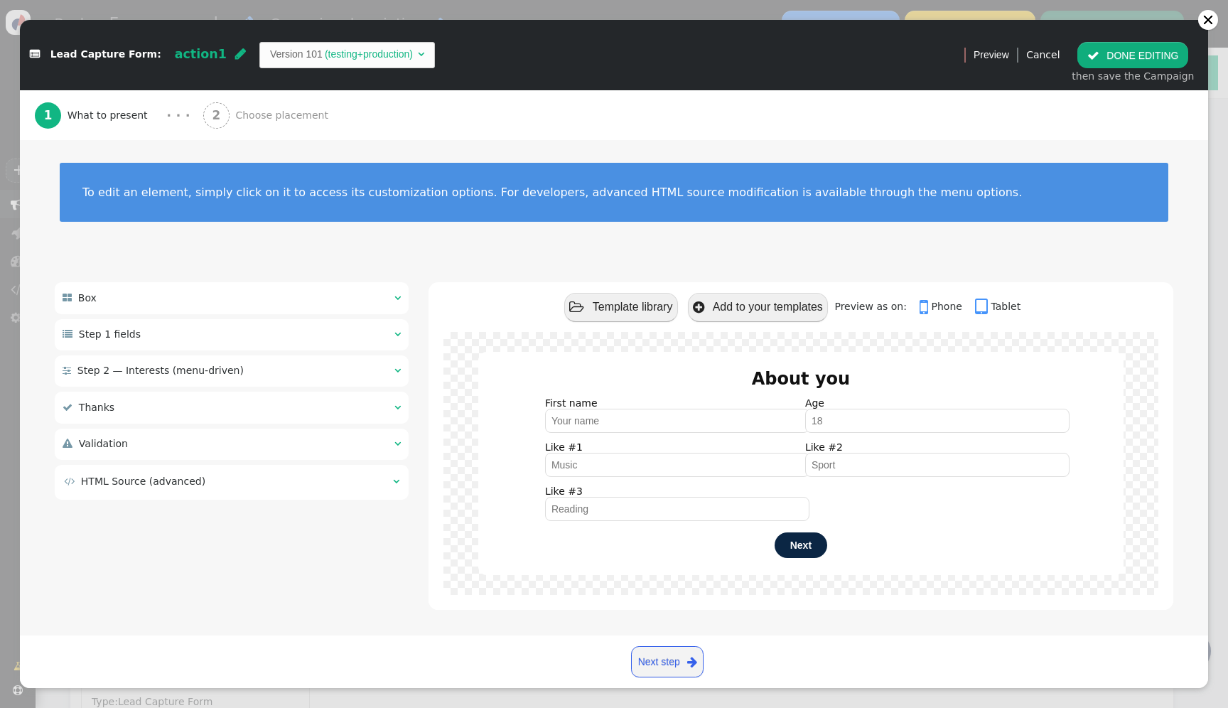
click at [347, 59] on td "(testing+production)" at bounding box center [369, 54] width 92 height 15
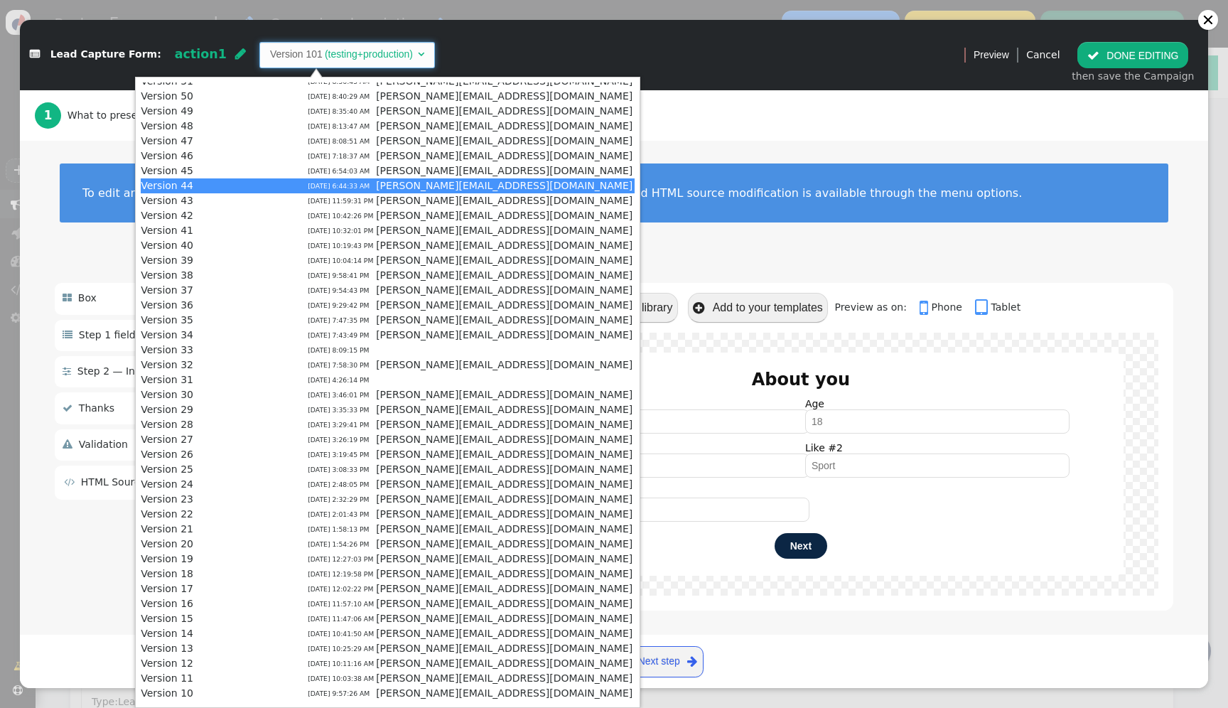
scroll to position [771, 0]
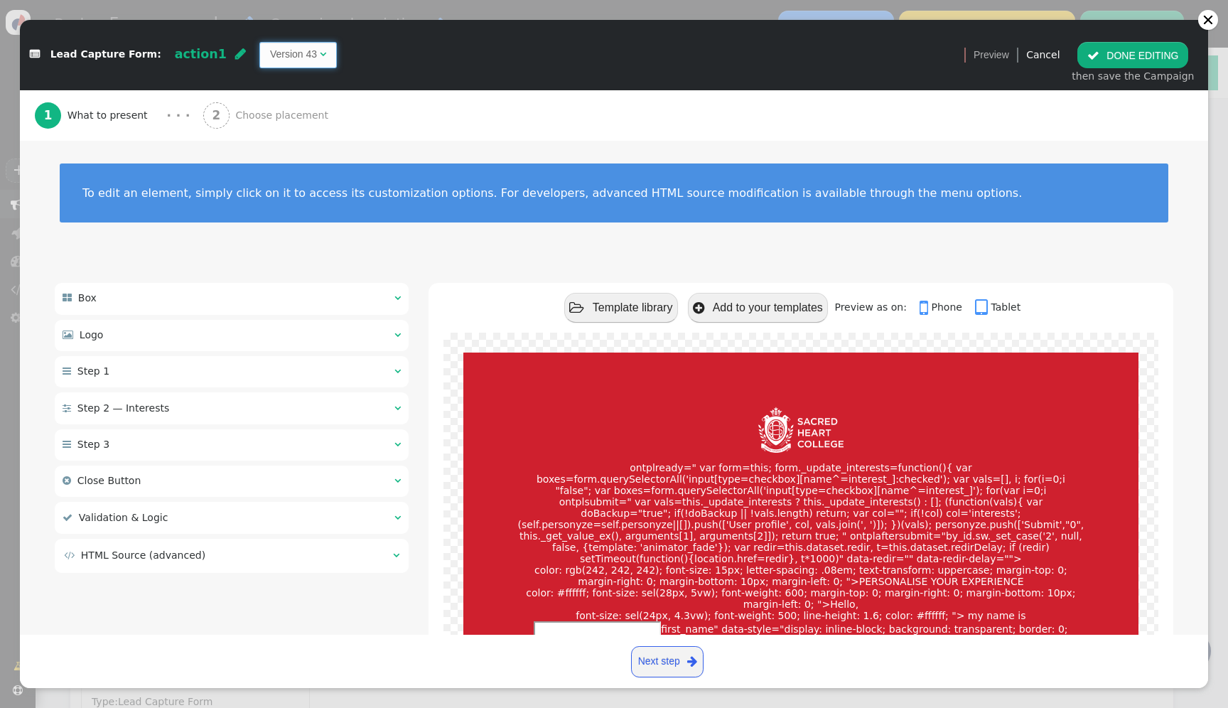
click at [283, 53] on td "Version 43" at bounding box center [293, 54] width 47 height 15
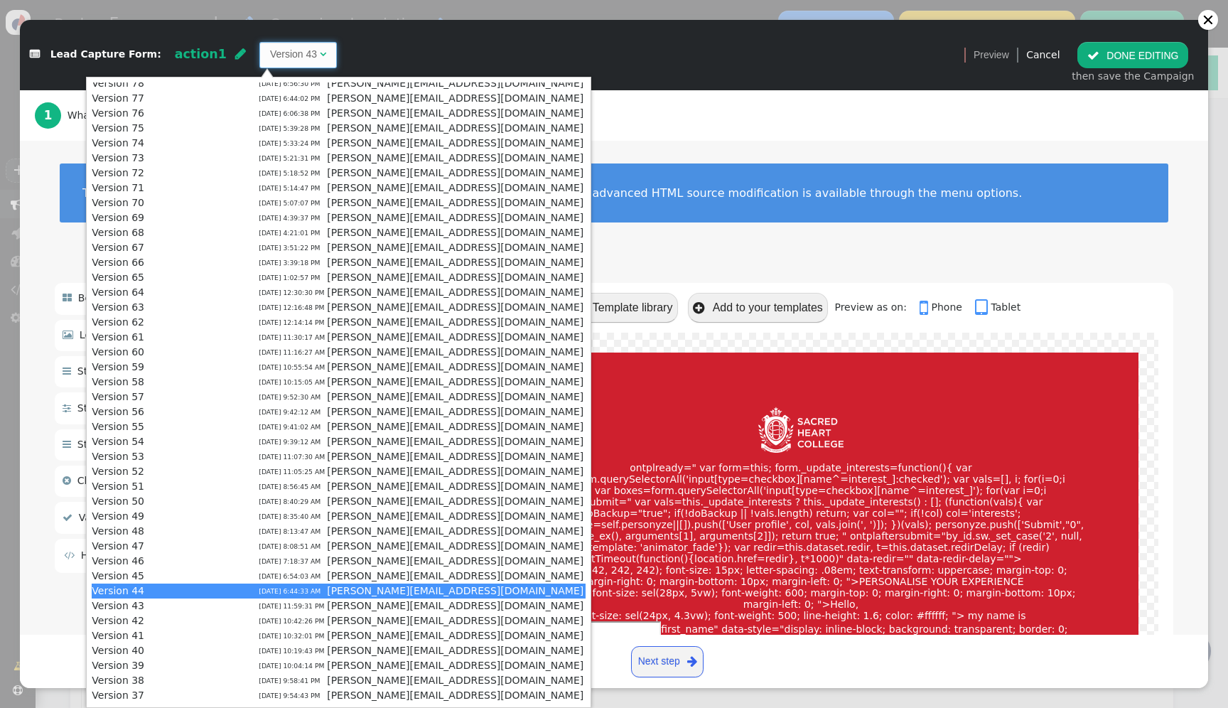
scroll to position [399, 0]
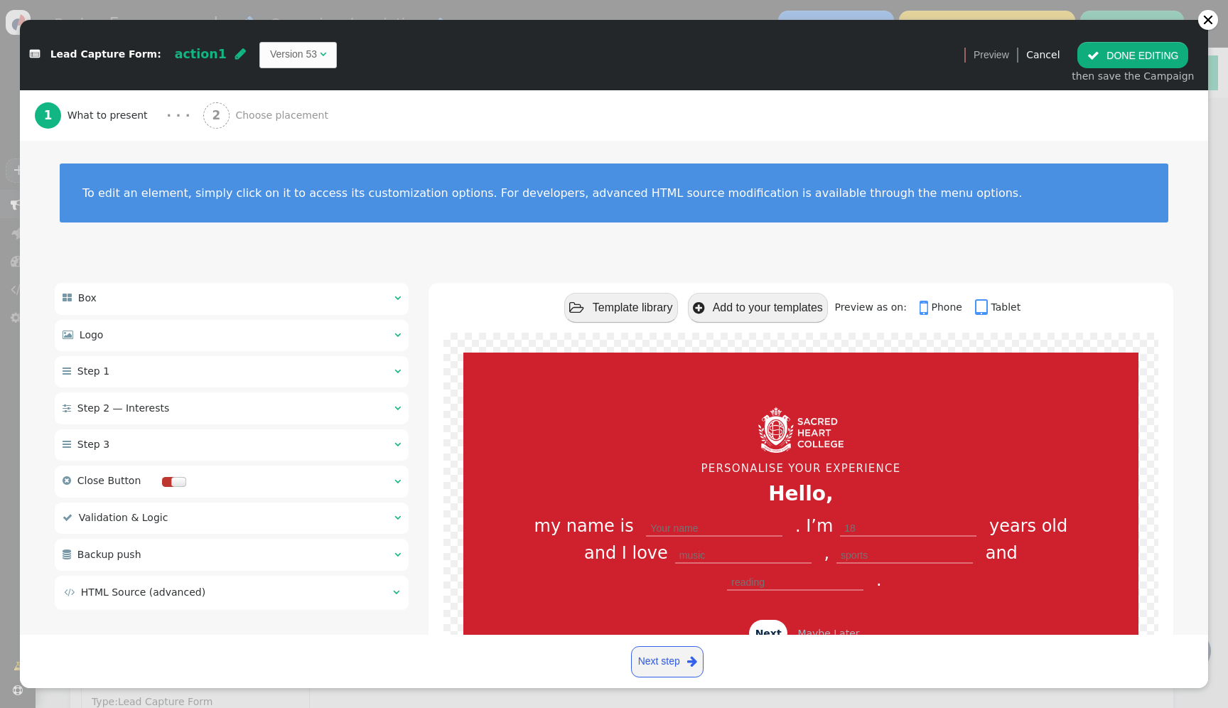
click at [1128, 60] on button " DONE EDITING" at bounding box center [1132, 55] width 111 height 26
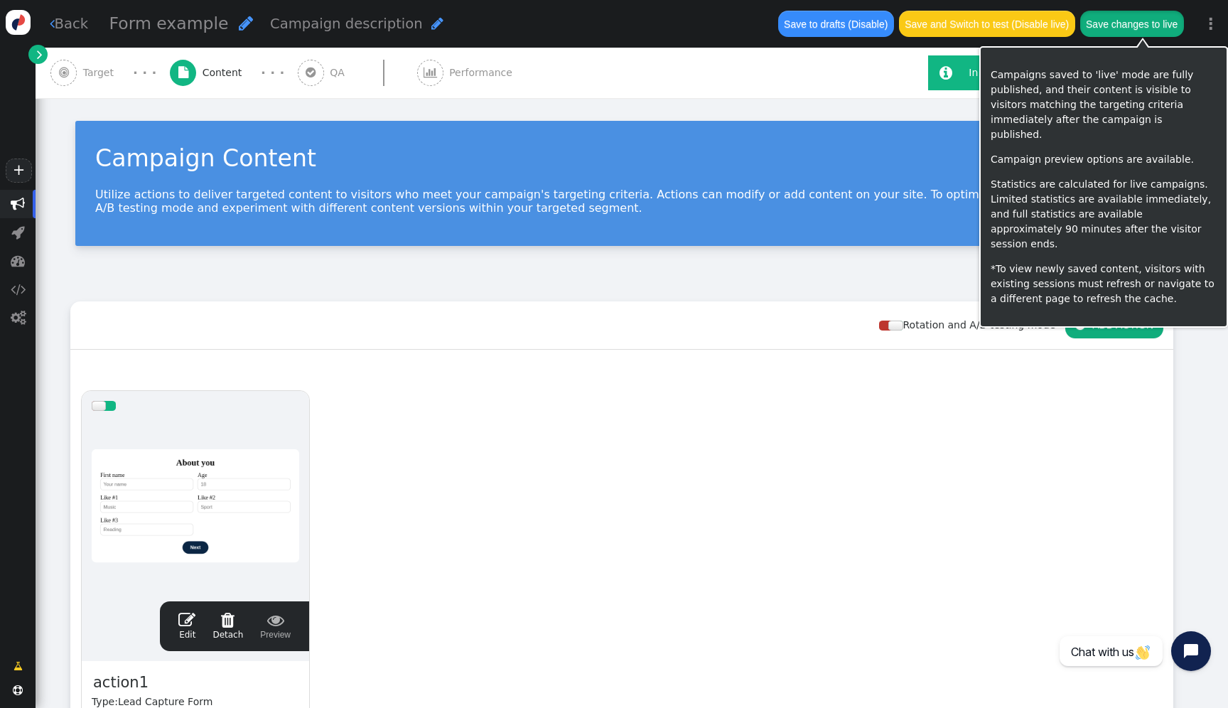
click at [1110, 25] on button "Save changes to live" at bounding box center [1132, 24] width 104 height 26
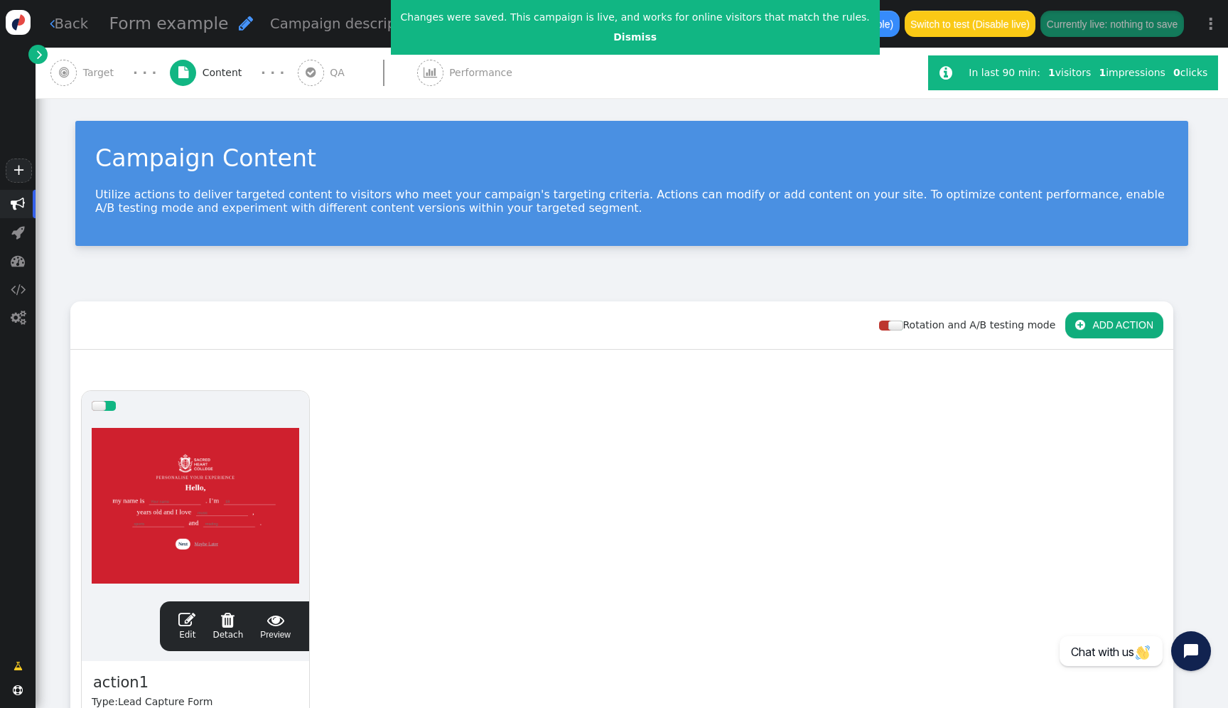
click at [525, 446] on div "drag this  Edit  Detach  Preview action1 Type: Lead Capture Form Created: by…" at bounding box center [621, 620] width 1101 height 480
click at [216, 71] on span "Content" at bounding box center [224, 72] width 45 height 15
click at [26, 334] on div " Campaigns  Realtime Visitors  Dashboard  Tracker Settings  Settings" at bounding box center [18, 416] width 36 height 453
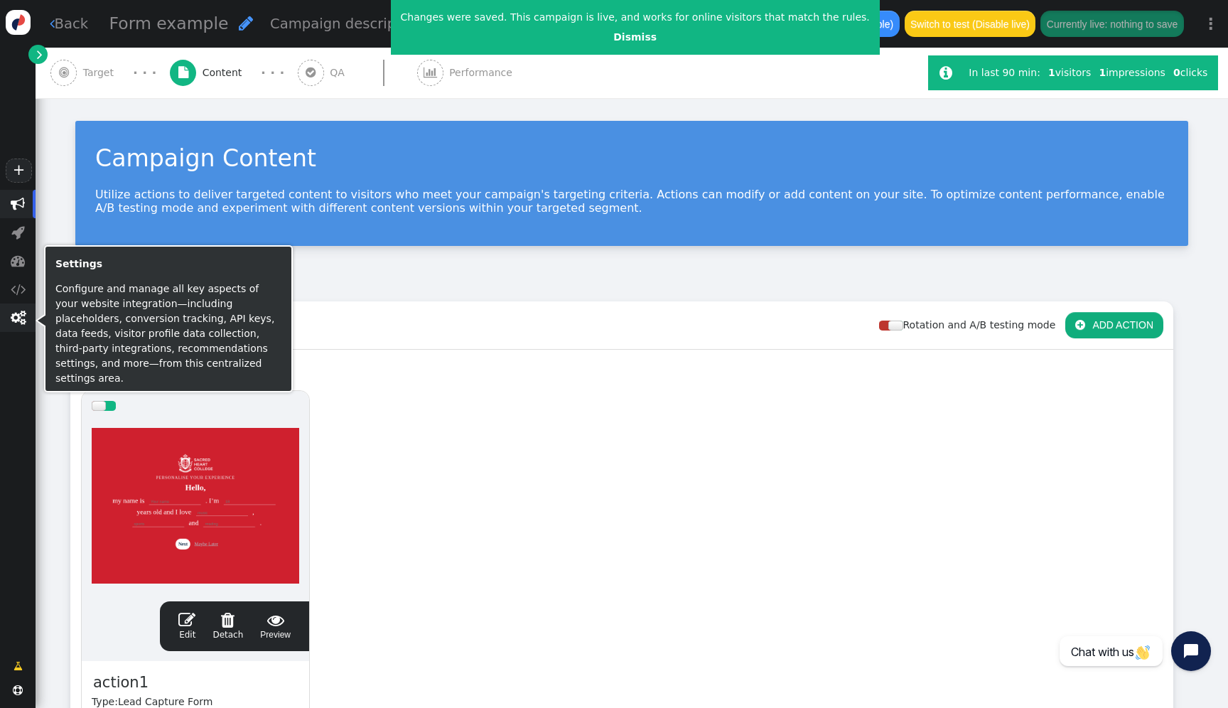
click at [23, 325] on span "" at bounding box center [18, 317] width 15 height 14
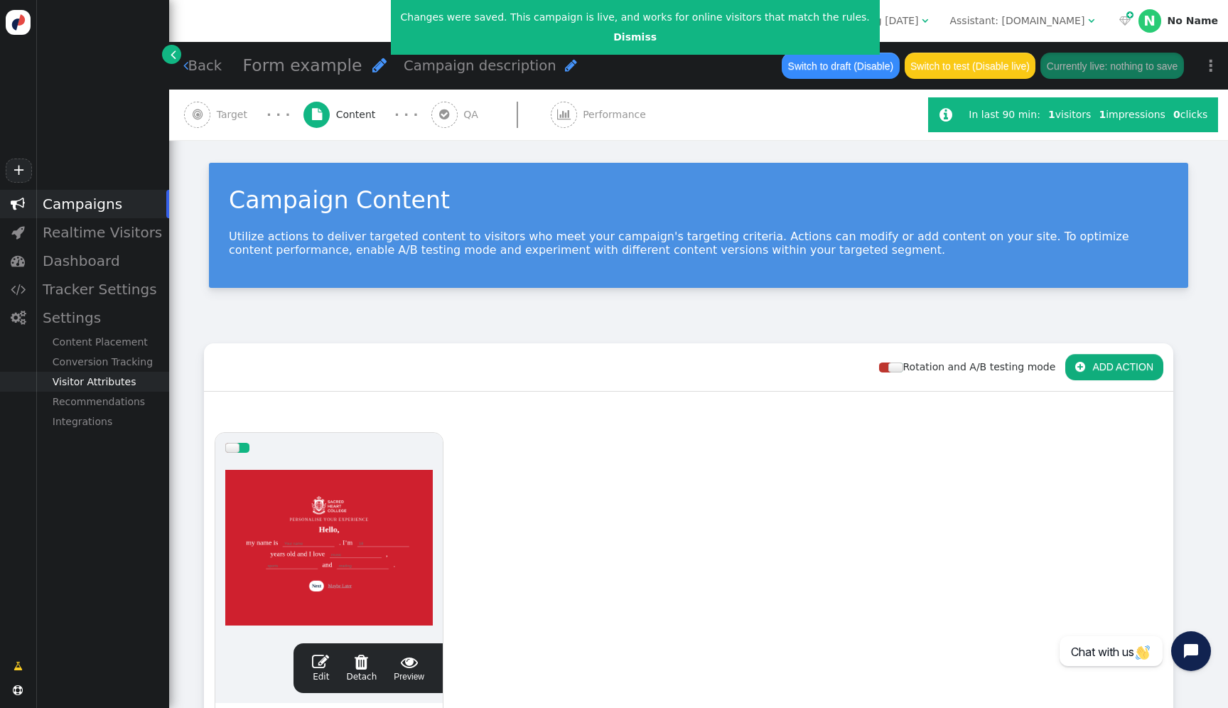
click at [132, 386] on div "Visitor Attributes" at bounding box center [103, 382] width 134 height 20
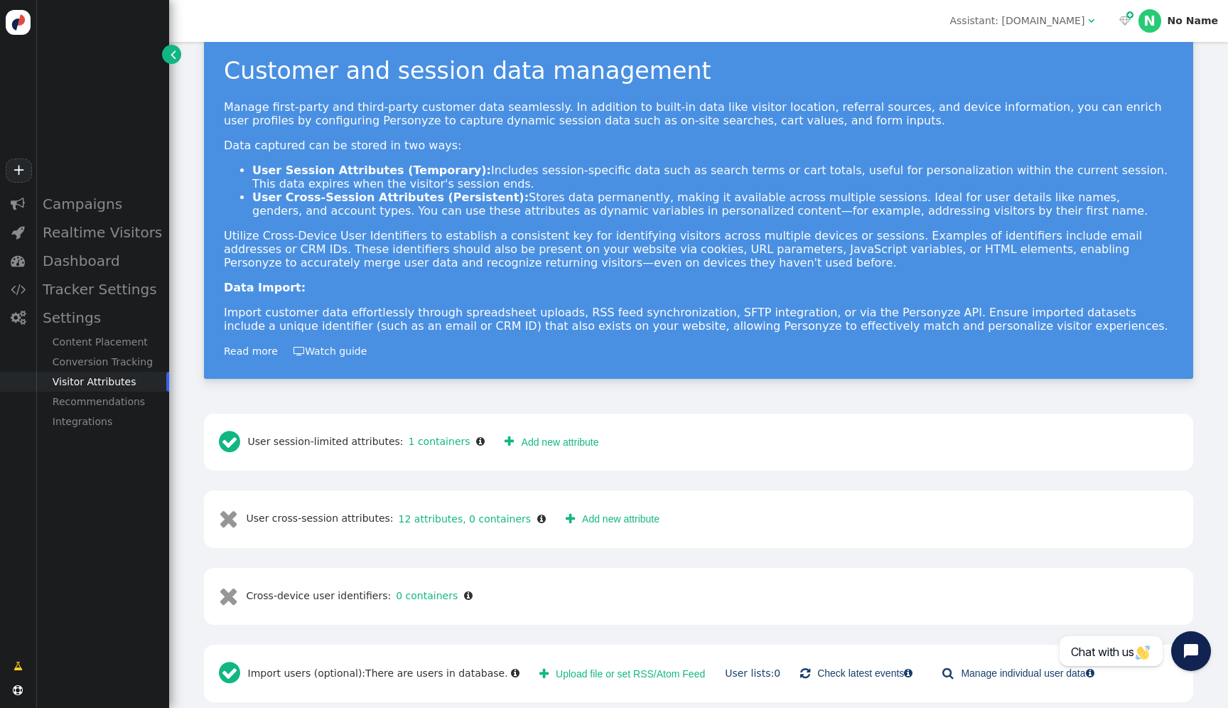
scroll to position [43, 0]
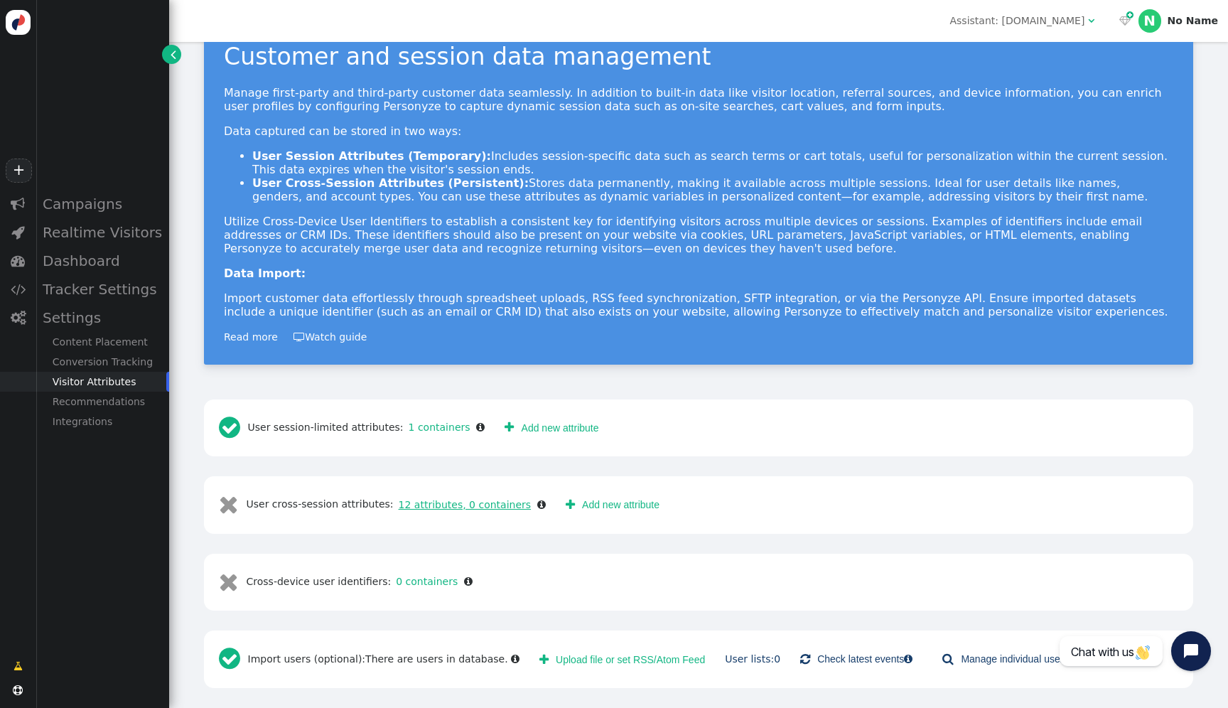
click at [494, 506] on link "12 attributes, 0 containers" at bounding box center [463, 504] width 138 height 11
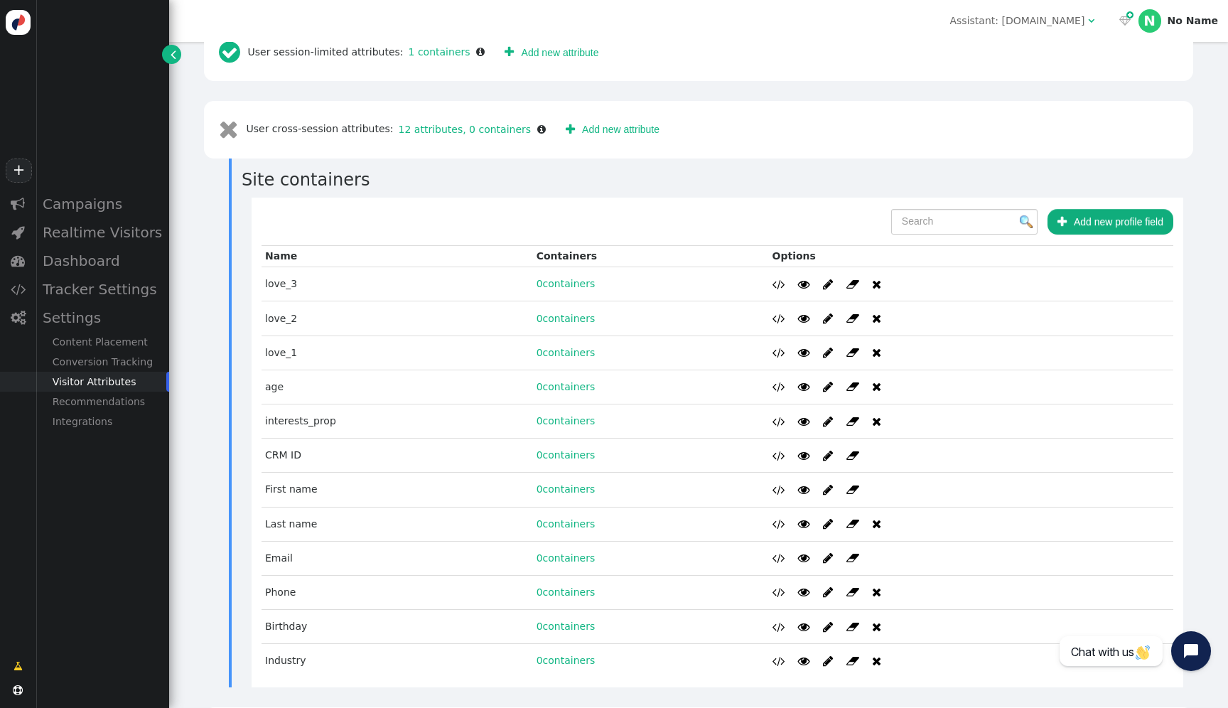
scroll to position [571, 0]
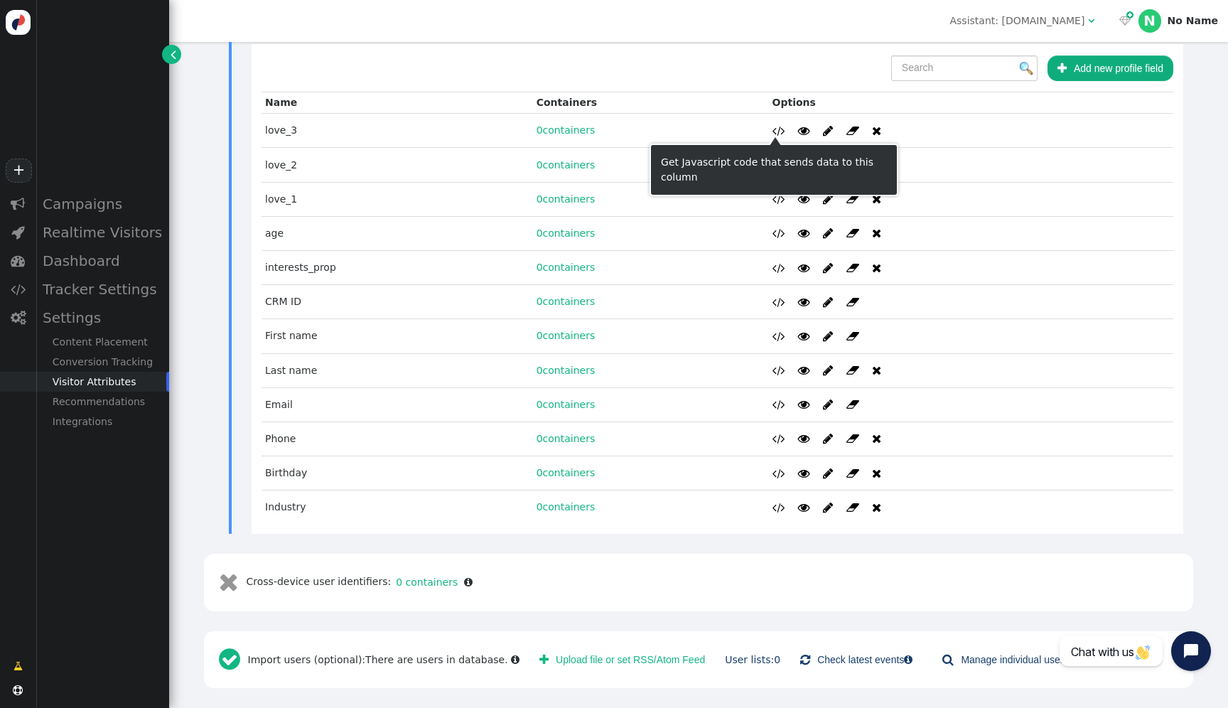
click at [772, 129] on span "" at bounding box center [778, 130] width 13 height 11
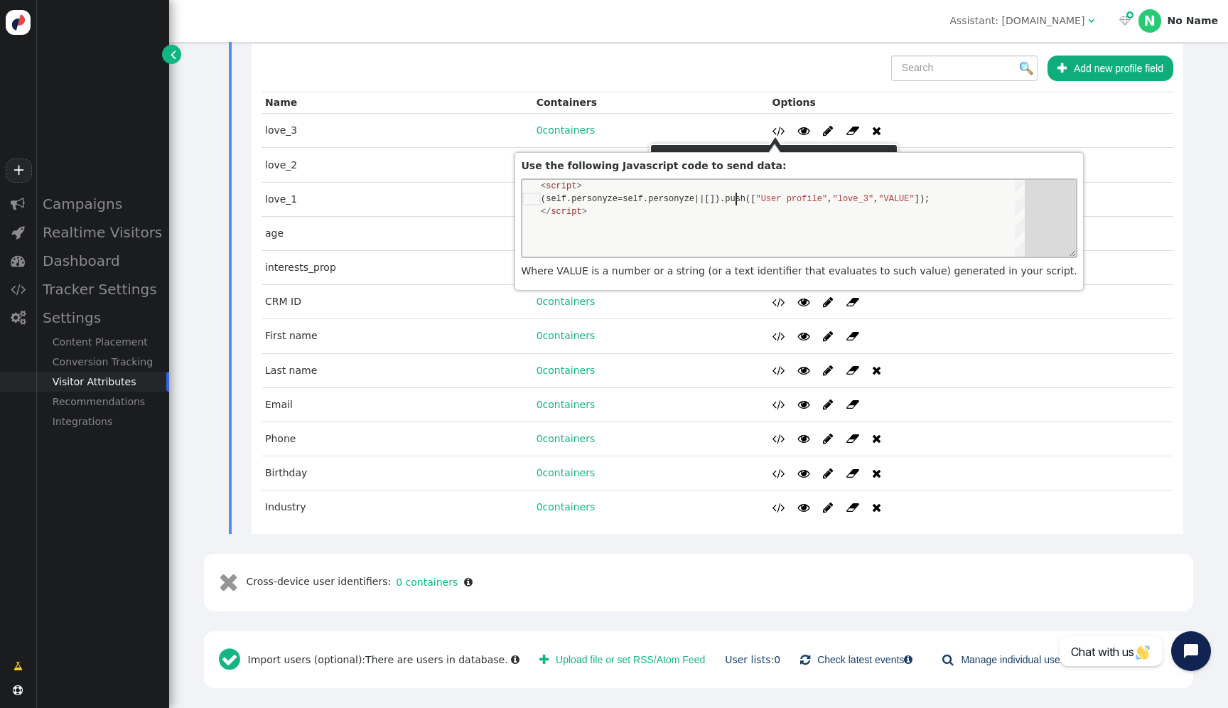
scroll to position [13, 195]
click at [733, 201] on span "(self.personyze=self.personyze||[]).push([" at bounding box center [648, 199] width 215 height 10
